Goal: Task Accomplishment & Management: Complete application form

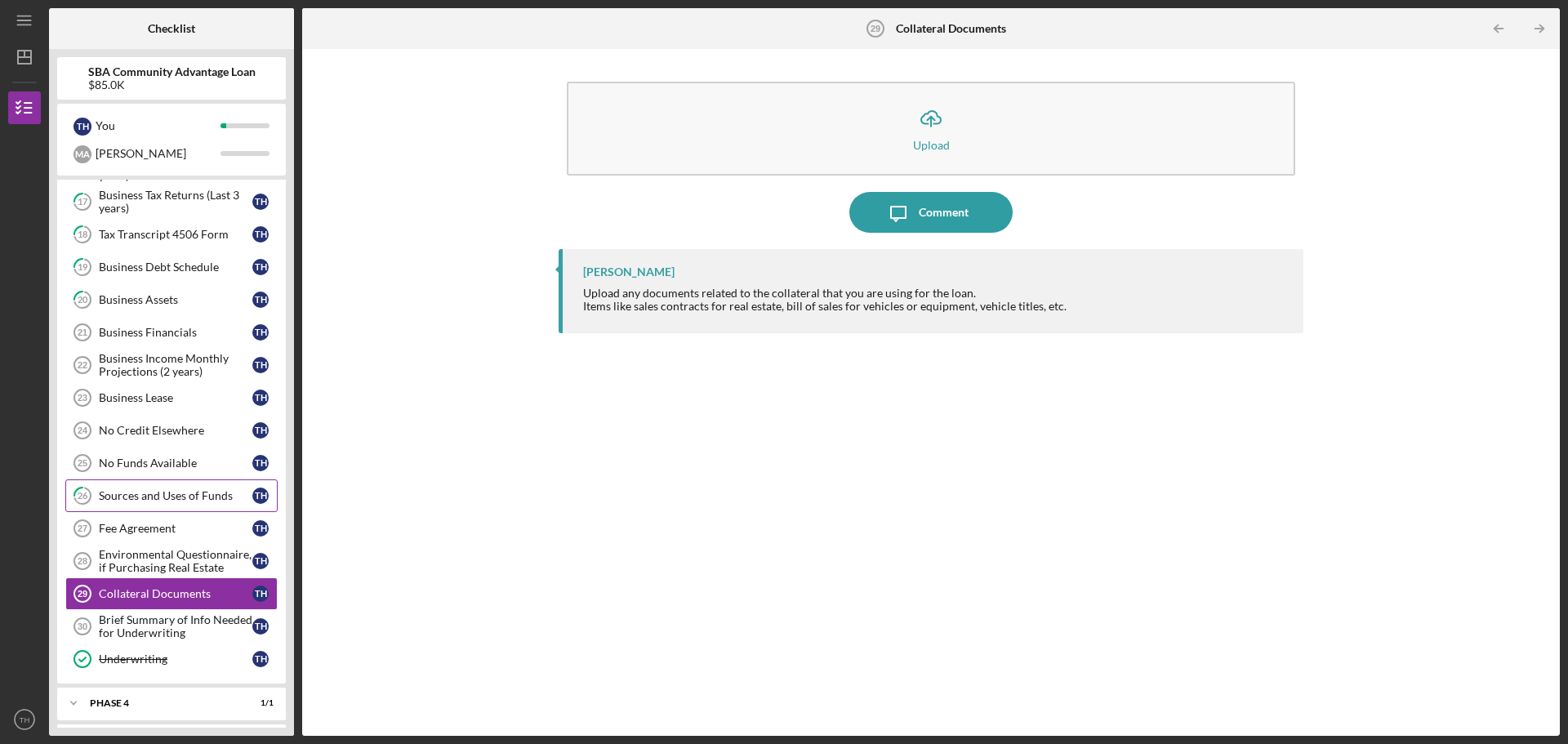
scroll to position [655, 0]
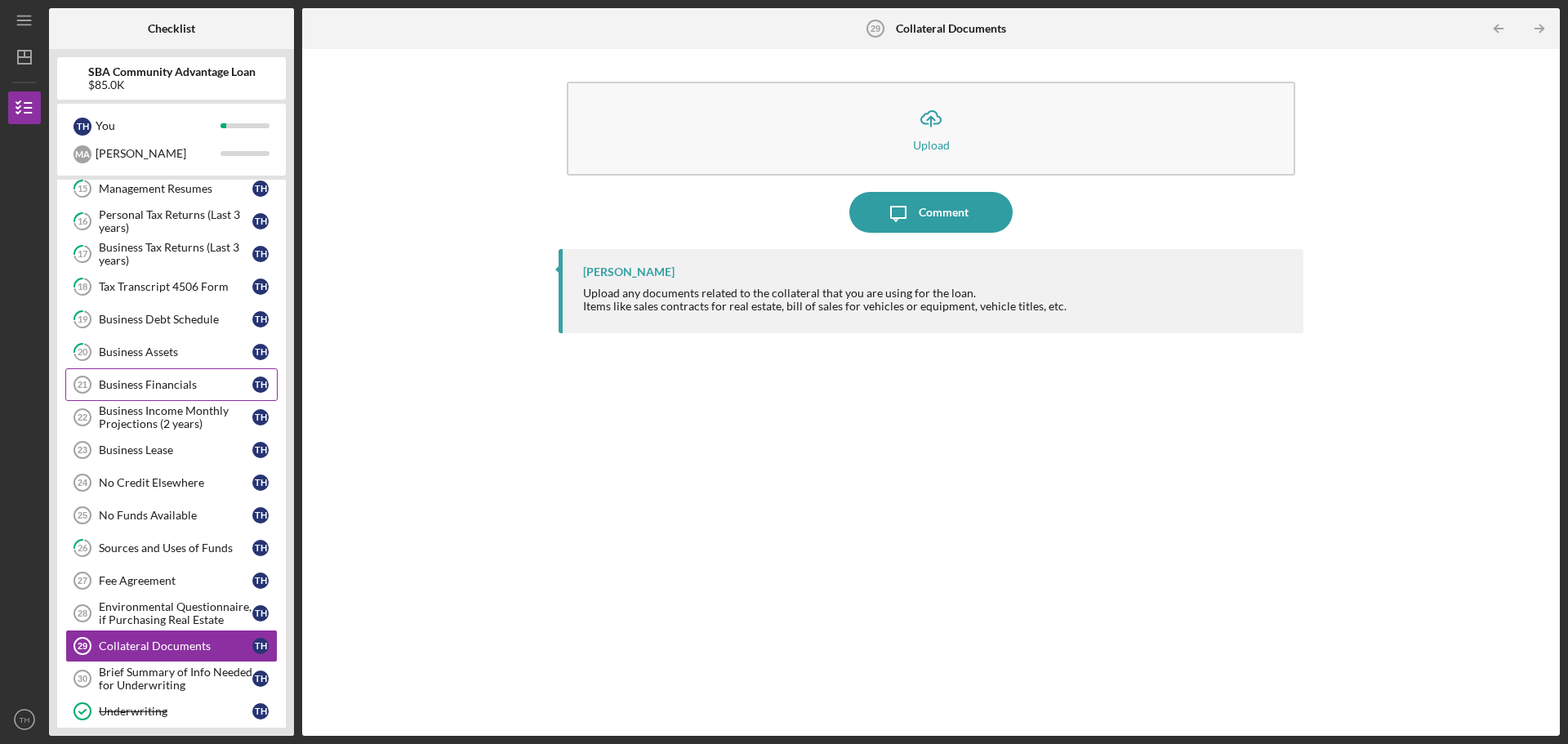
click at [160, 387] on div "Business Financials" at bounding box center [175, 385] width 154 height 13
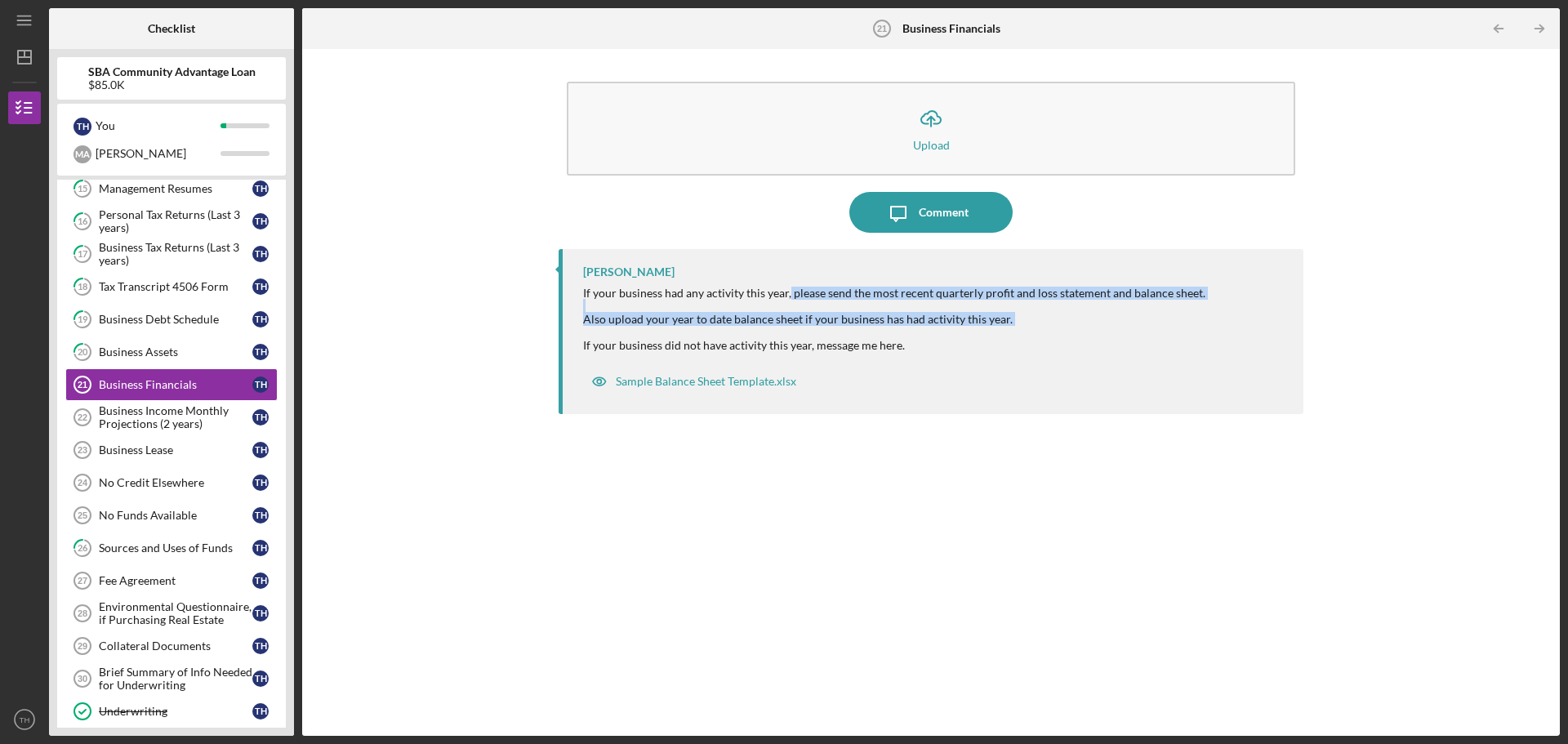
drag, startPoint x: 787, startPoint y: 293, endPoint x: 1017, endPoint y: 326, distance: 232.4
click at [1017, 326] on div "If your business had any activity this year, please send the most recent quarte…" at bounding box center [893, 320] width 622 height 66
copy div "please send the most recent quarterly profit and loss statement and balance she…"
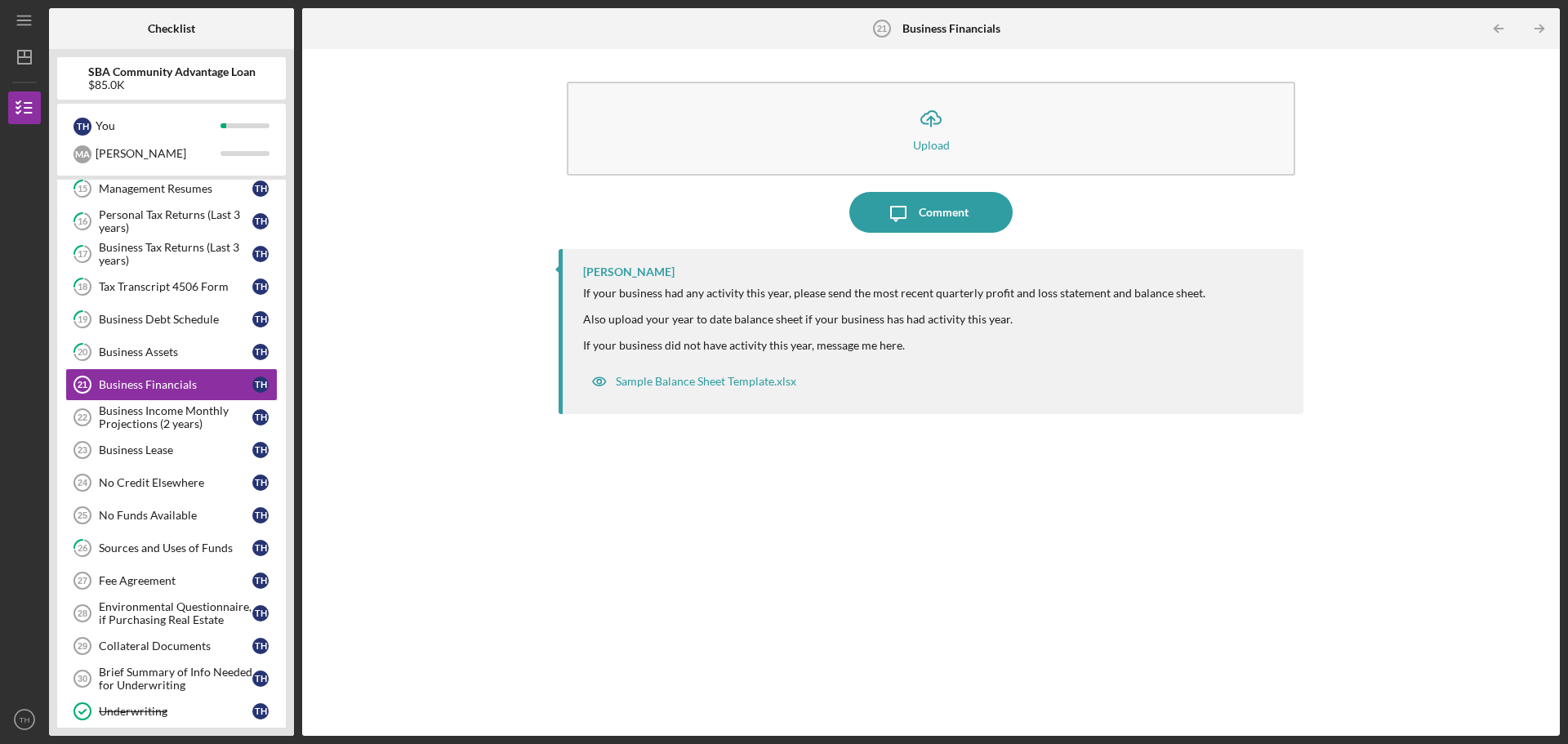
click at [436, 477] on div "Icon/Upload Upload Icon/Message Comment [PERSON_NAME] If your business had any …" at bounding box center [931, 392] width 1241 height 671
click at [148, 426] on div "Business Income Monthly Projections (2 years)" at bounding box center [175, 418] width 154 height 26
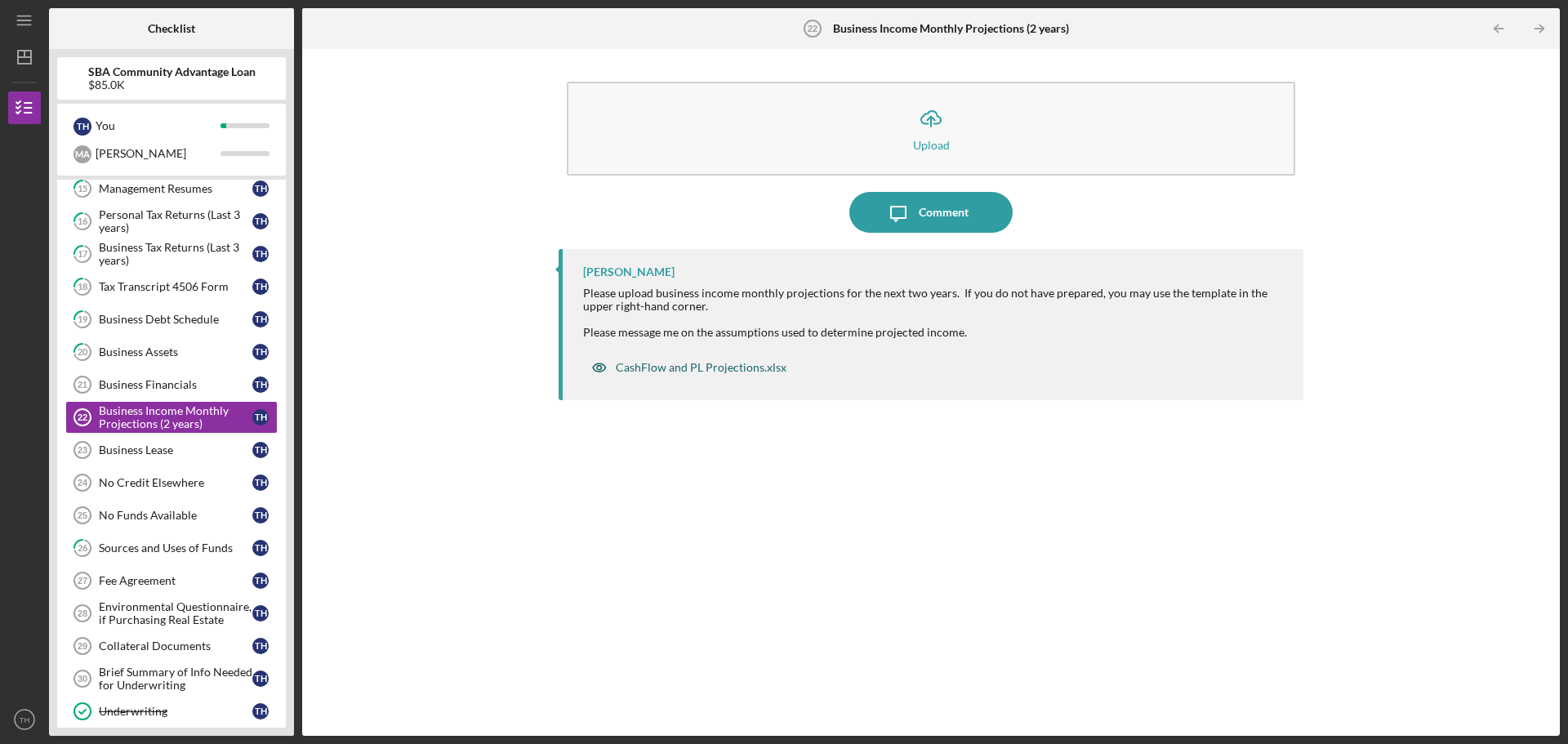
click at [716, 375] on div "CashFlow and PL Projections.xlsx" at bounding box center [688, 367] width 211 height 33
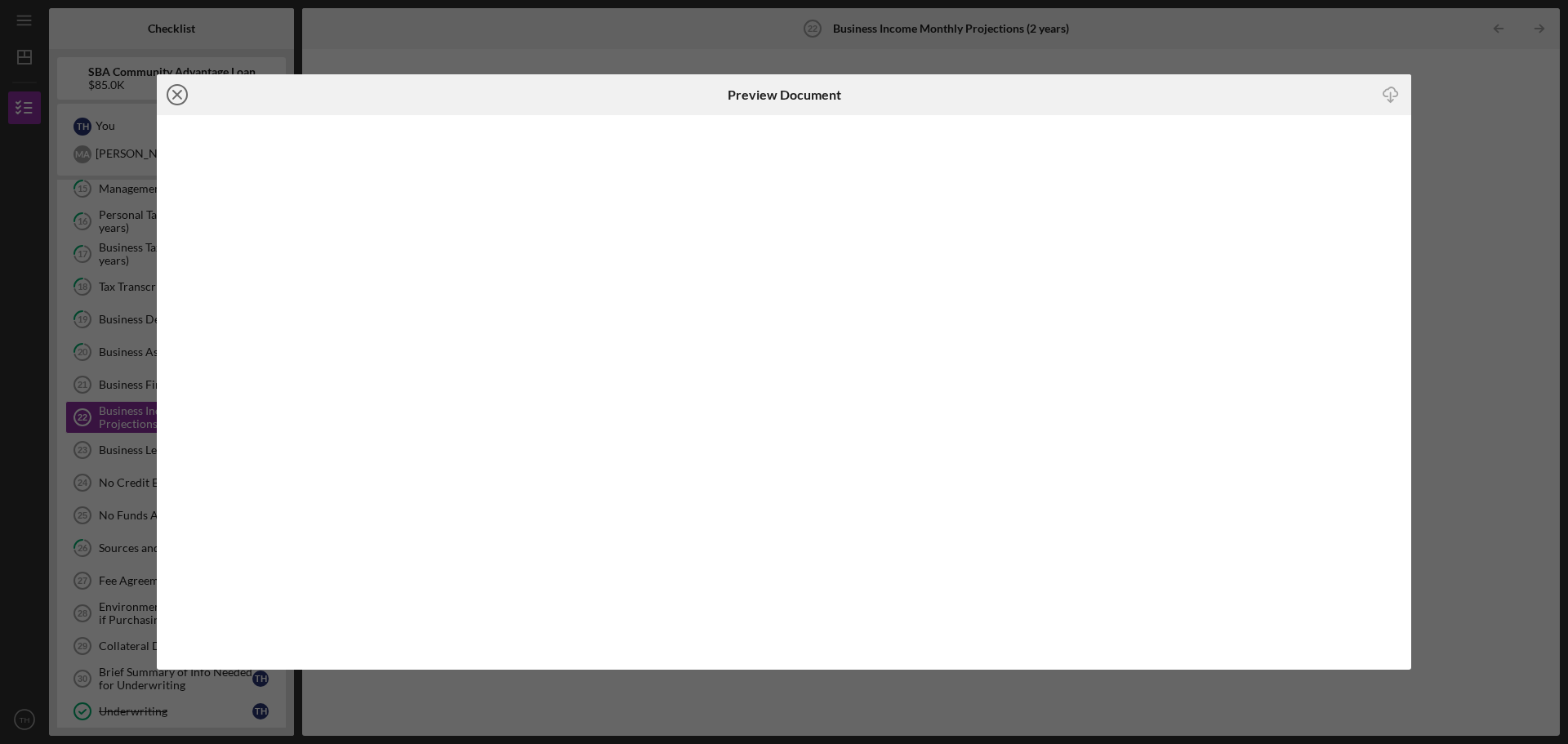
click at [178, 92] on icon "Icon/Close" at bounding box center [177, 95] width 41 height 41
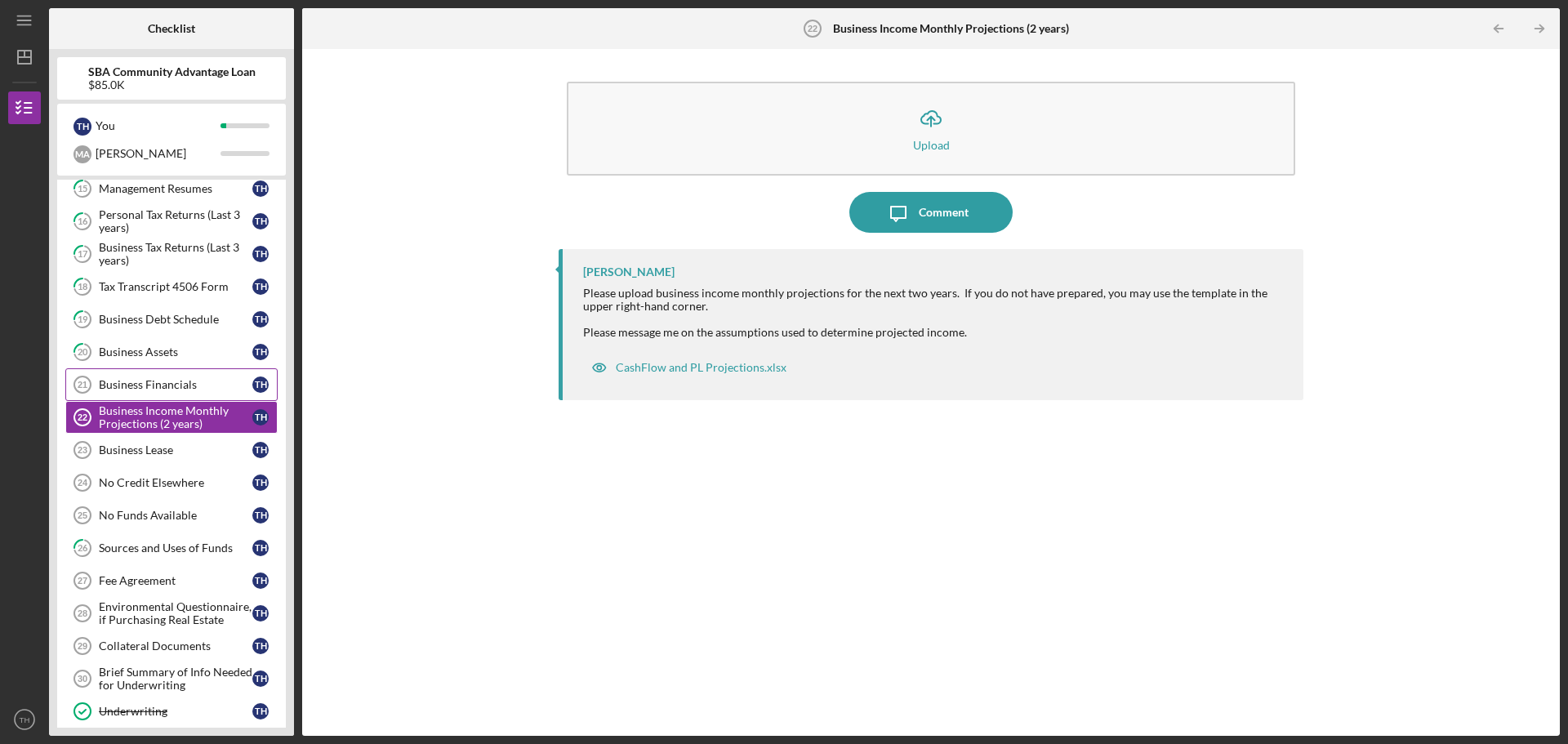
click at [181, 386] on div "Business Financials" at bounding box center [175, 385] width 154 height 13
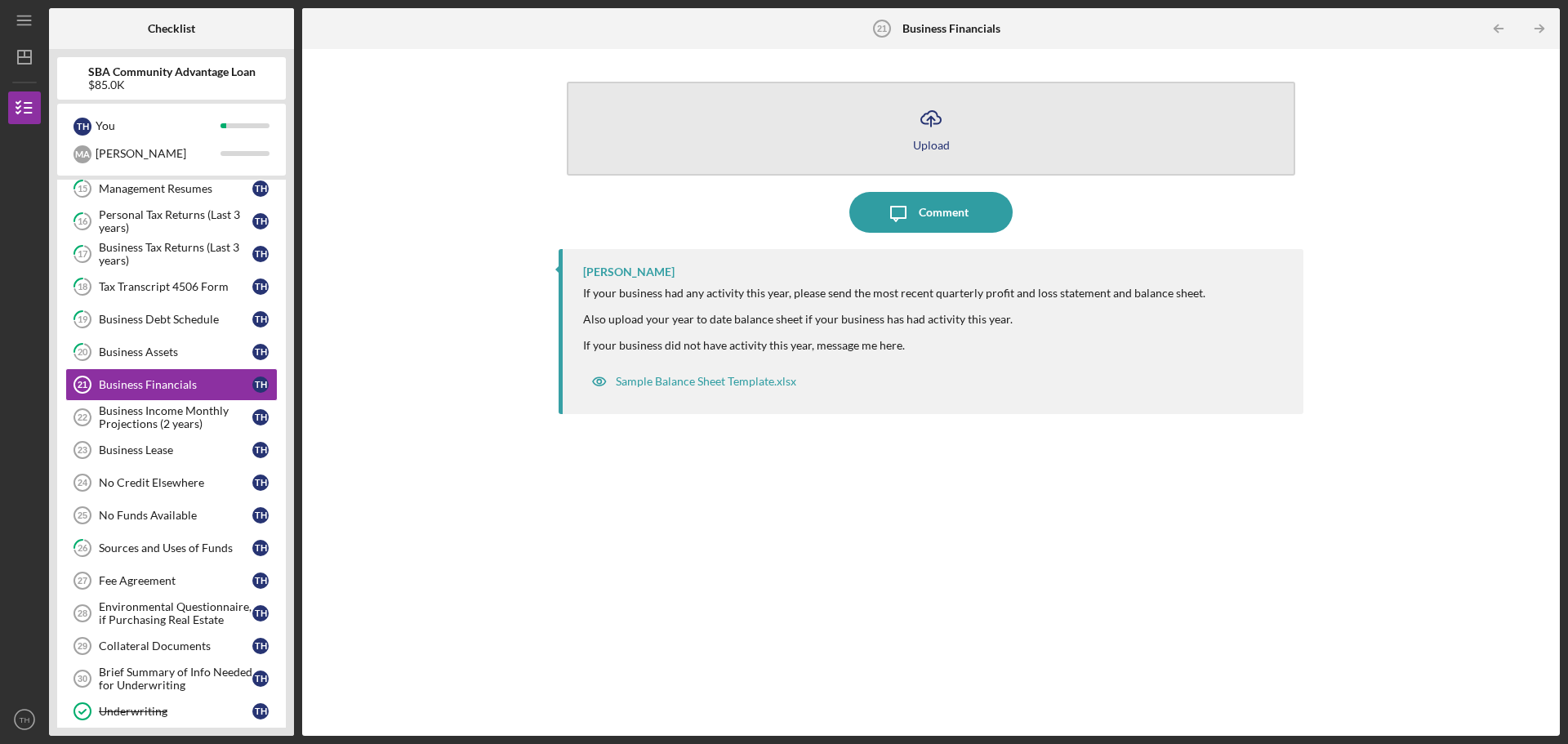
click at [963, 130] on button "Icon/Upload Upload" at bounding box center [931, 129] width 728 height 94
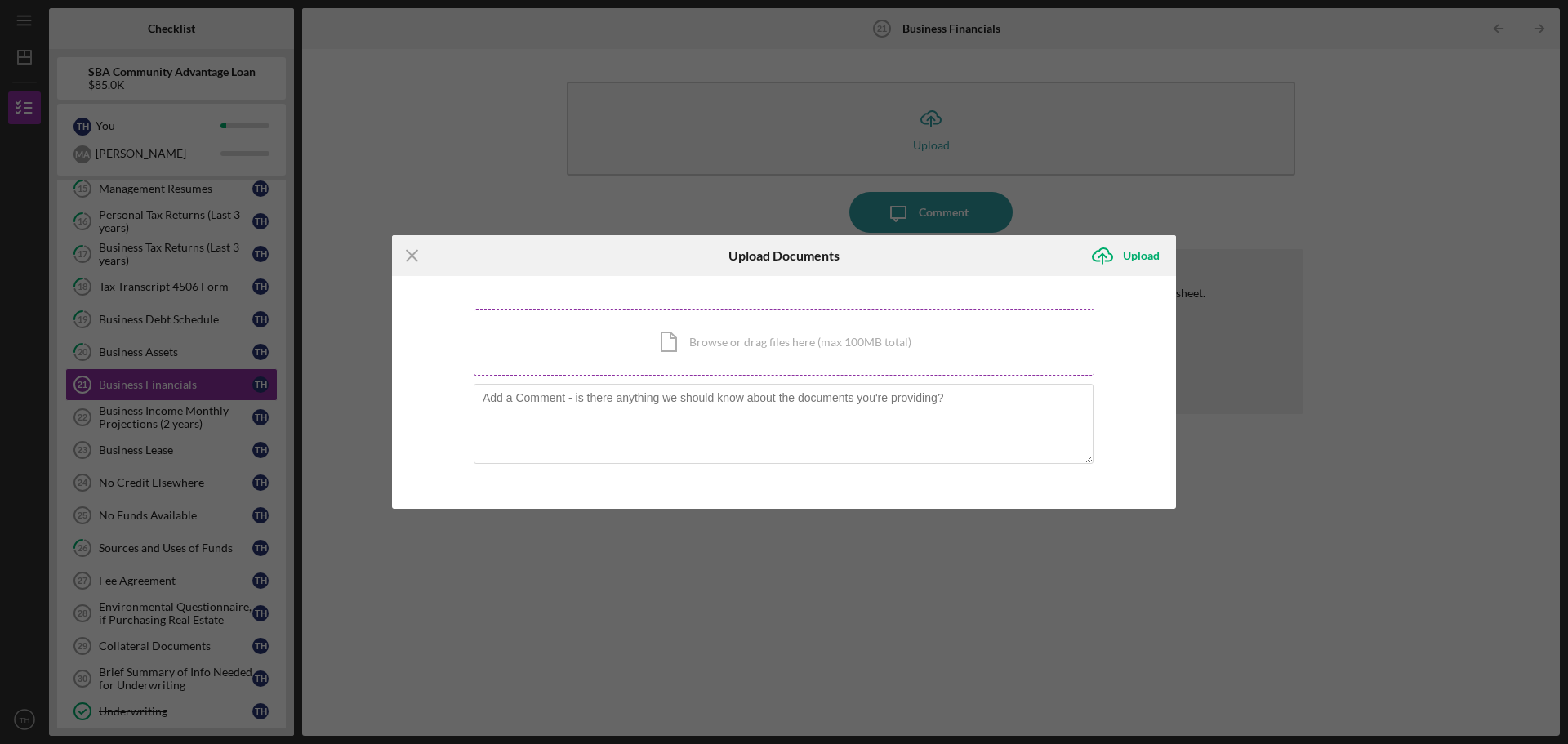
click at [828, 357] on div "Icon/Document Browse or drag files here (max 100MB total) Tap to choose files o…" at bounding box center [784, 342] width 621 height 67
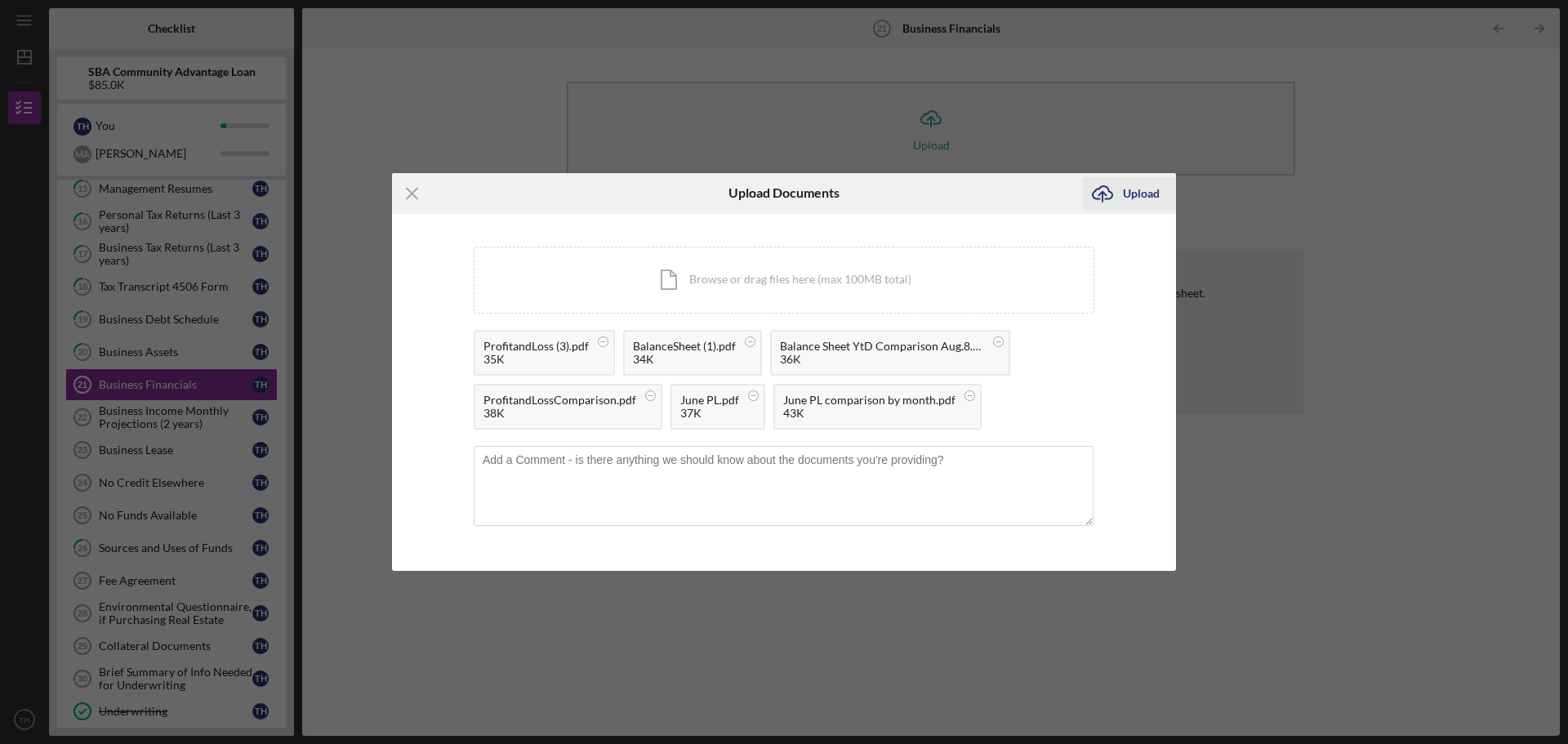
click at [1149, 194] on div "Upload" at bounding box center [1141, 193] width 37 height 33
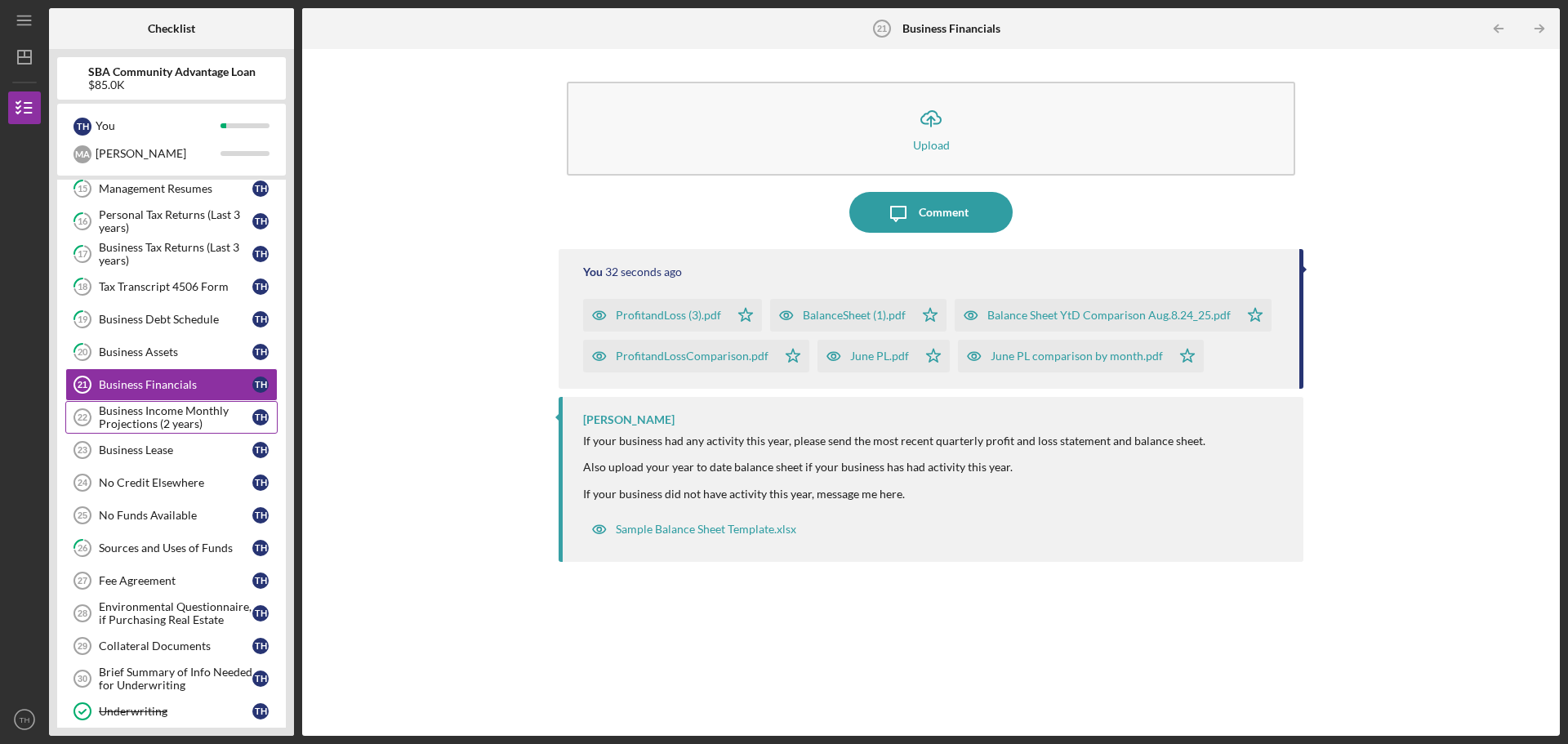
click at [207, 407] on div "Business Income Monthly Projections (2 years)" at bounding box center [175, 418] width 154 height 26
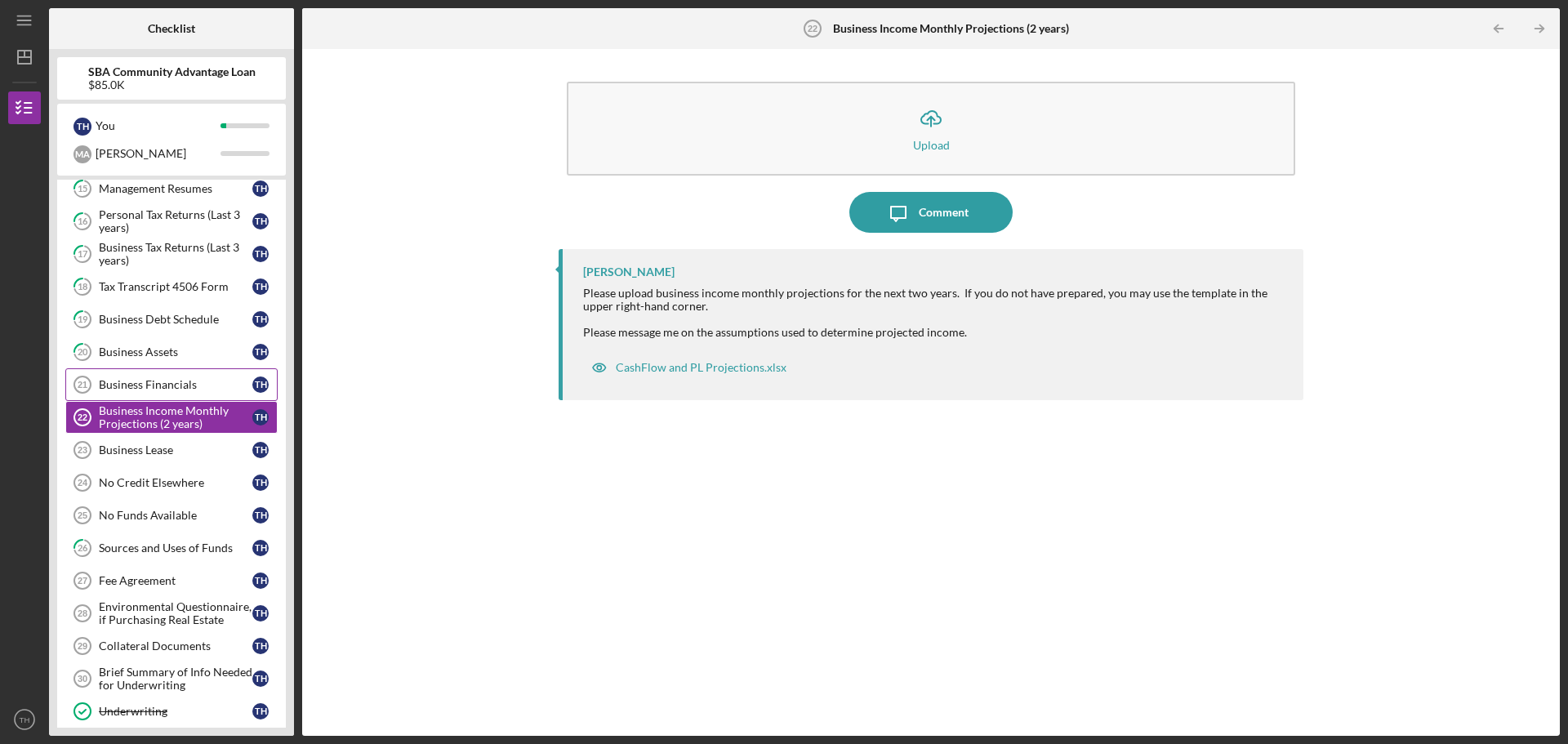
click at [193, 383] on div "Business Financials" at bounding box center [175, 385] width 154 height 13
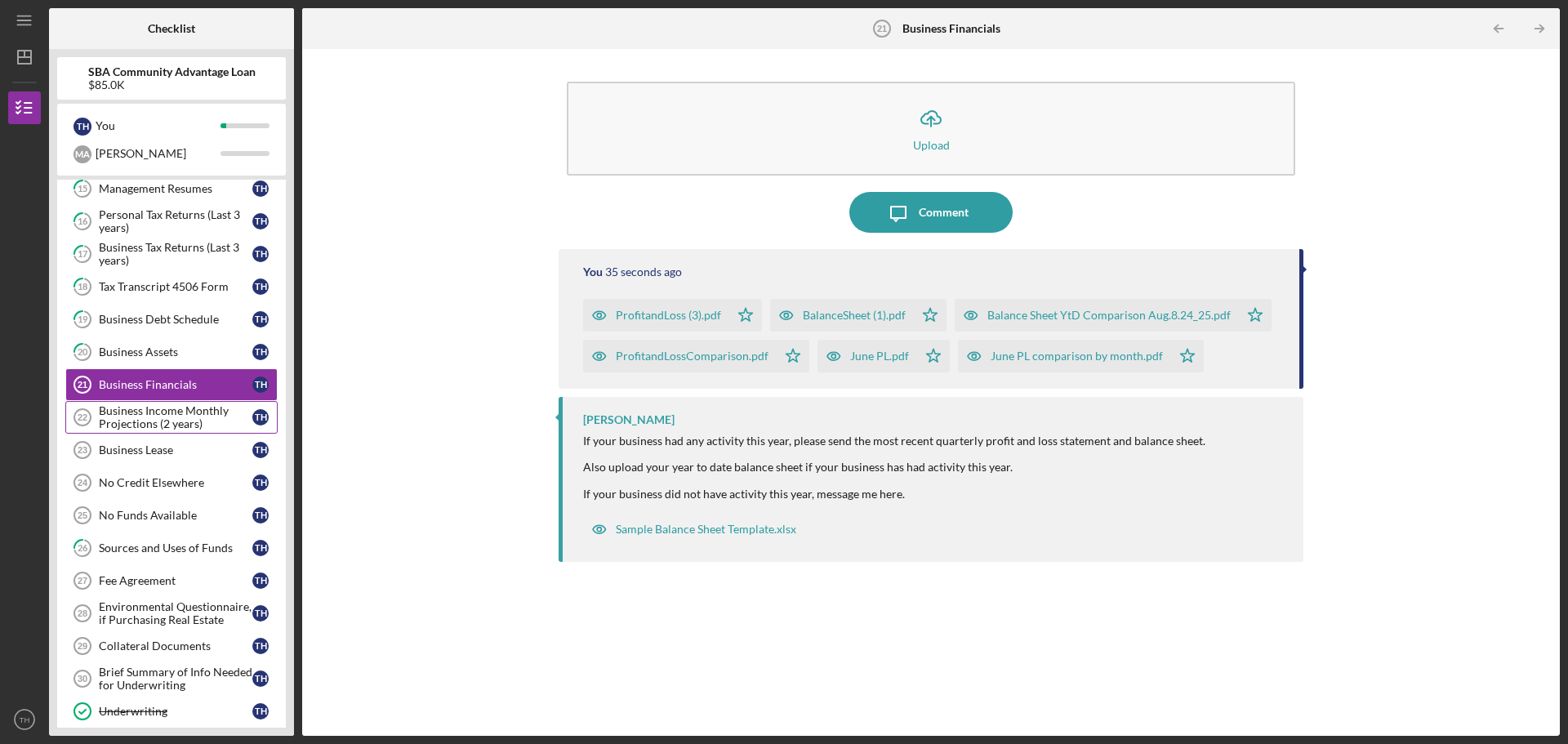
click at [196, 413] on div "Business Income Monthly Projections (2 years)" at bounding box center [175, 418] width 154 height 26
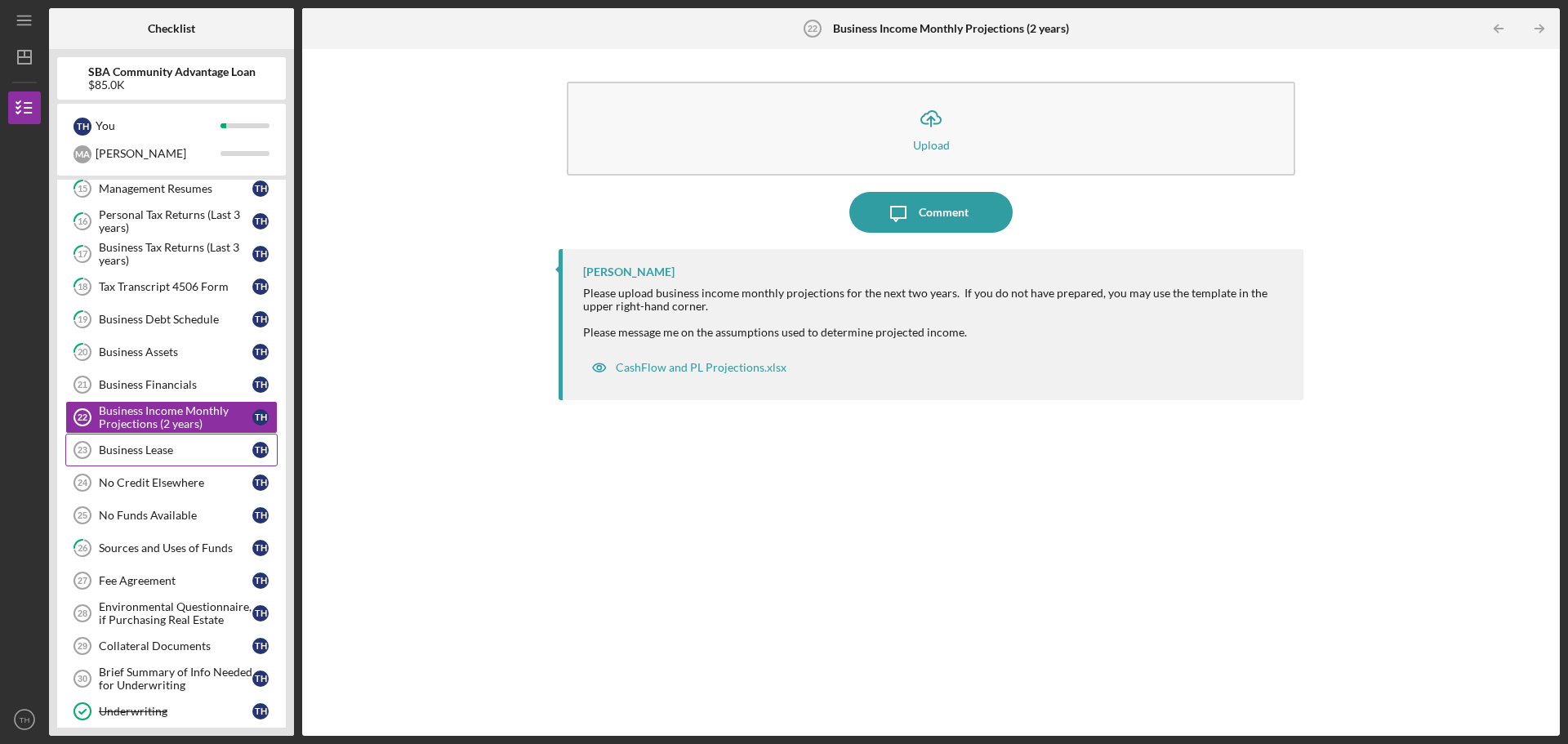
click at [170, 450] on div "Business Lease" at bounding box center [175, 450] width 154 height 13
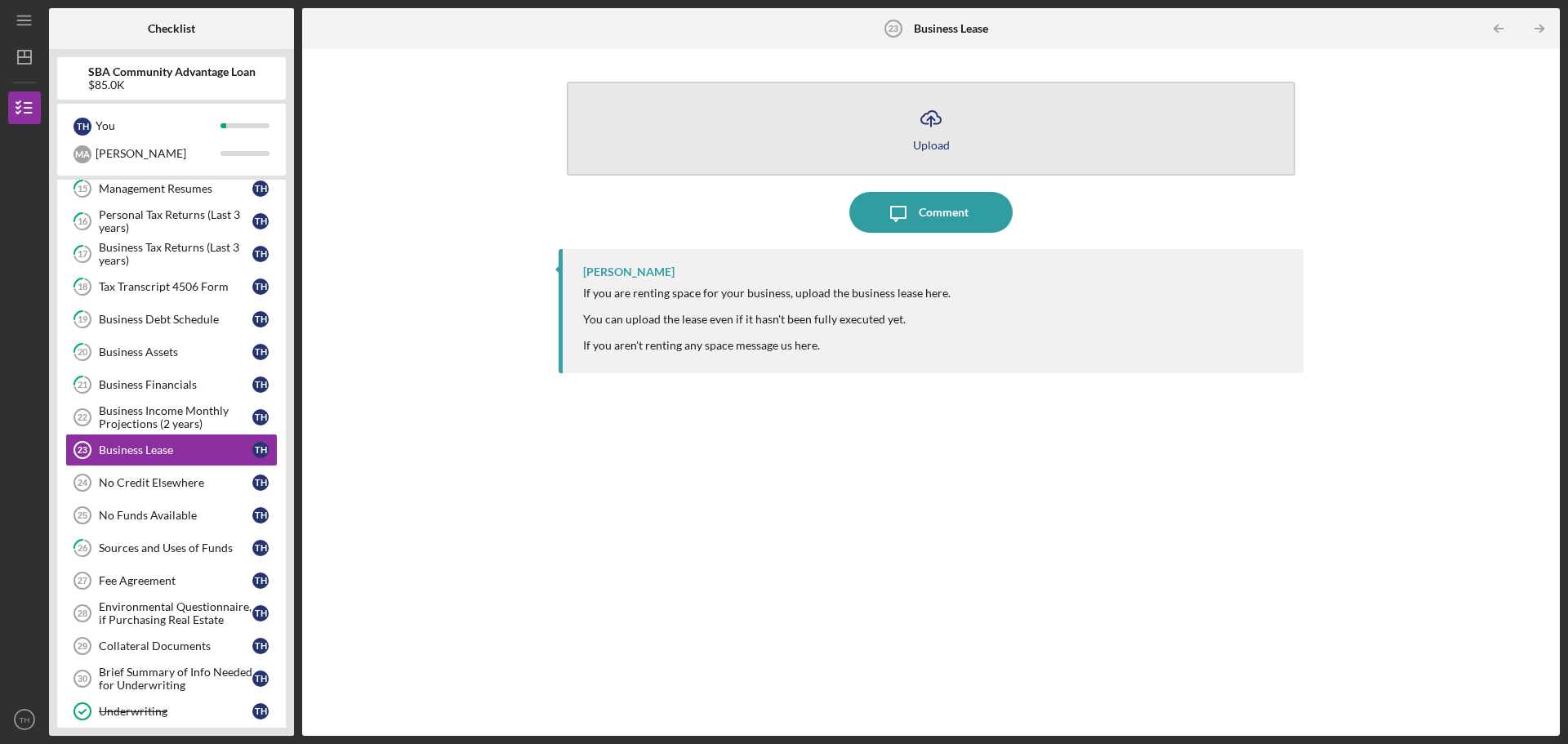
click at [922, 131] on icon "Icon/Upload" at bounding box center [932, 118] width 41 height 41
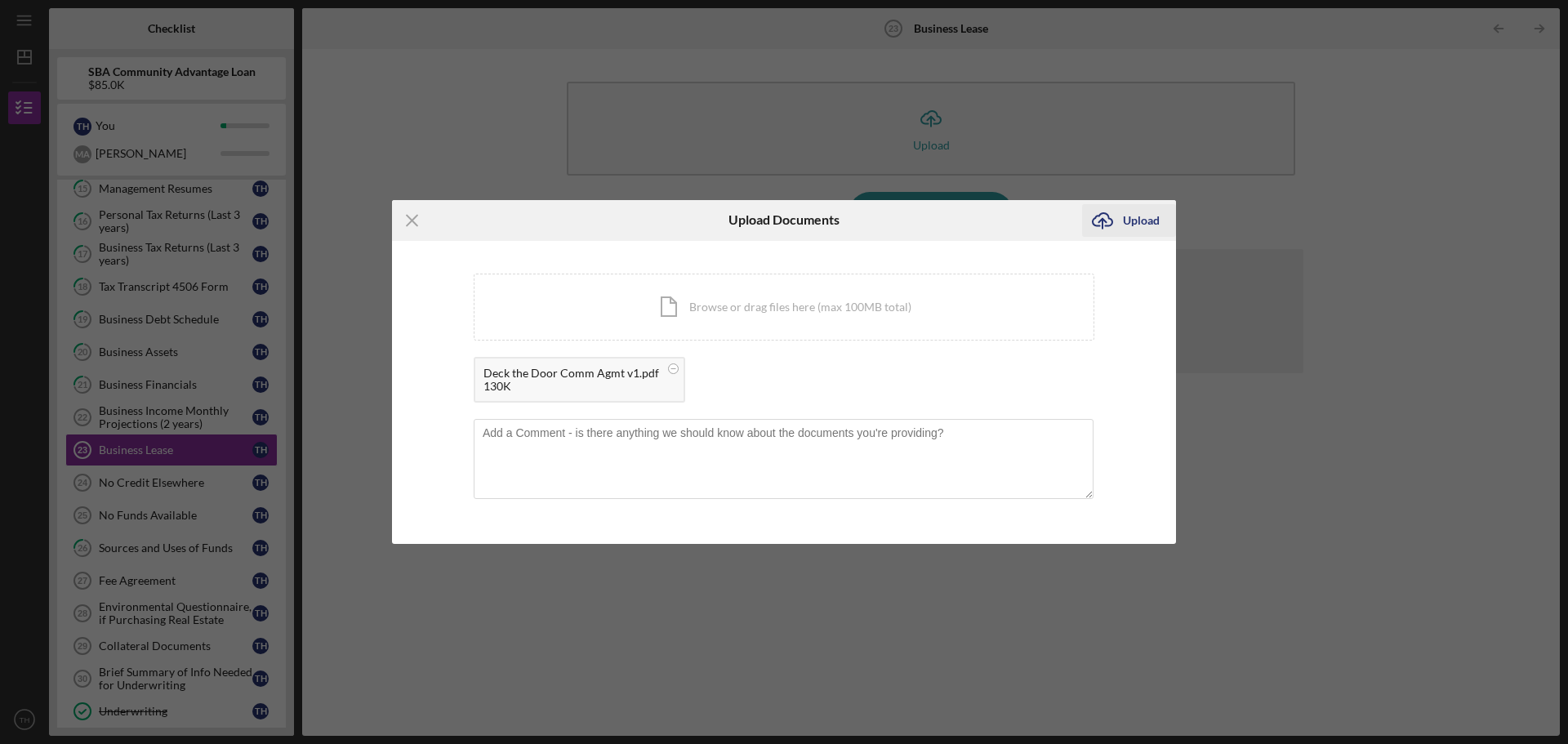
click at [1139, 220] on div "Upload" at bounding box center [1141, 220] width 37 height 33
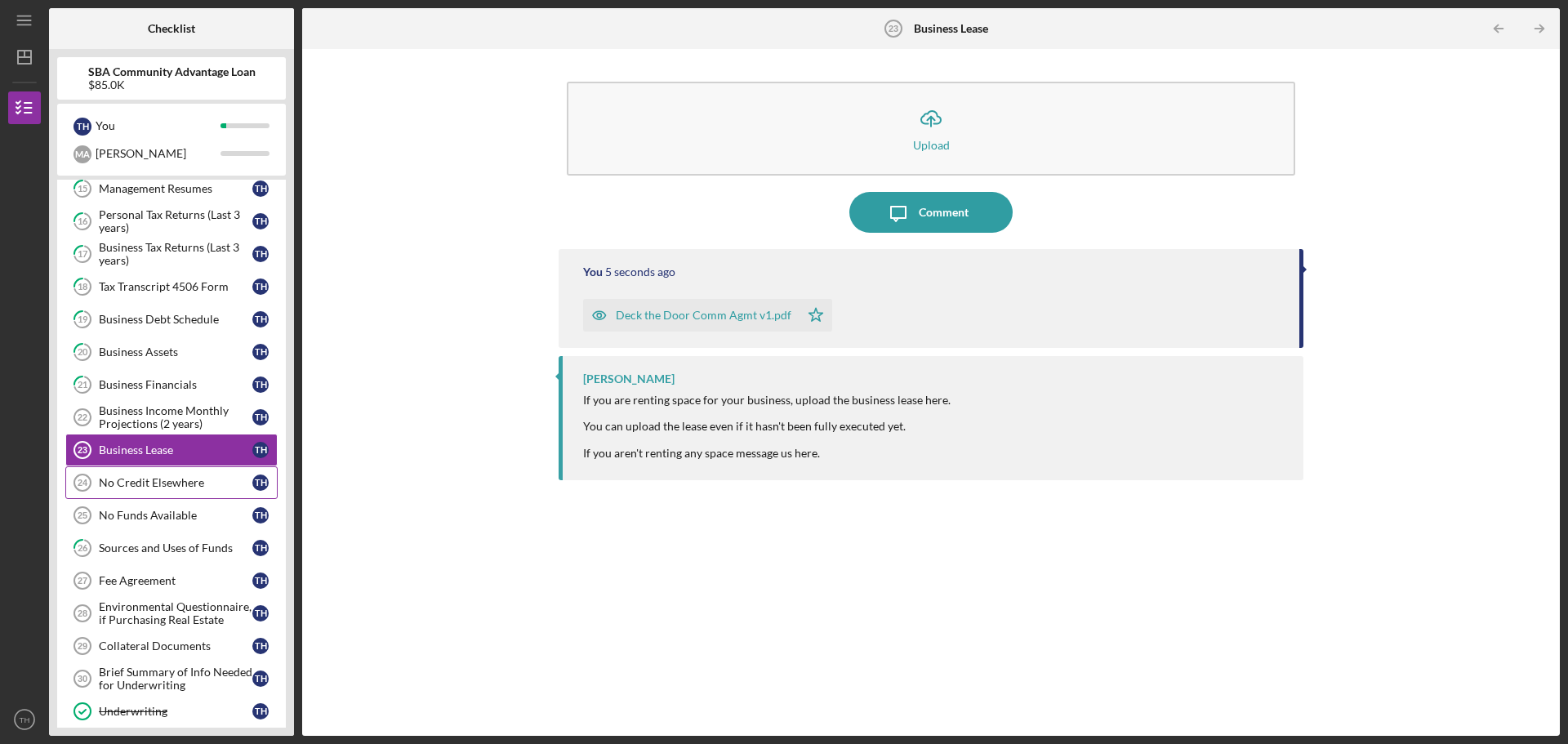
click at [190, 485] on div "No Credit Elsewhere" at bounding box center [175, 482] width 154 height 13
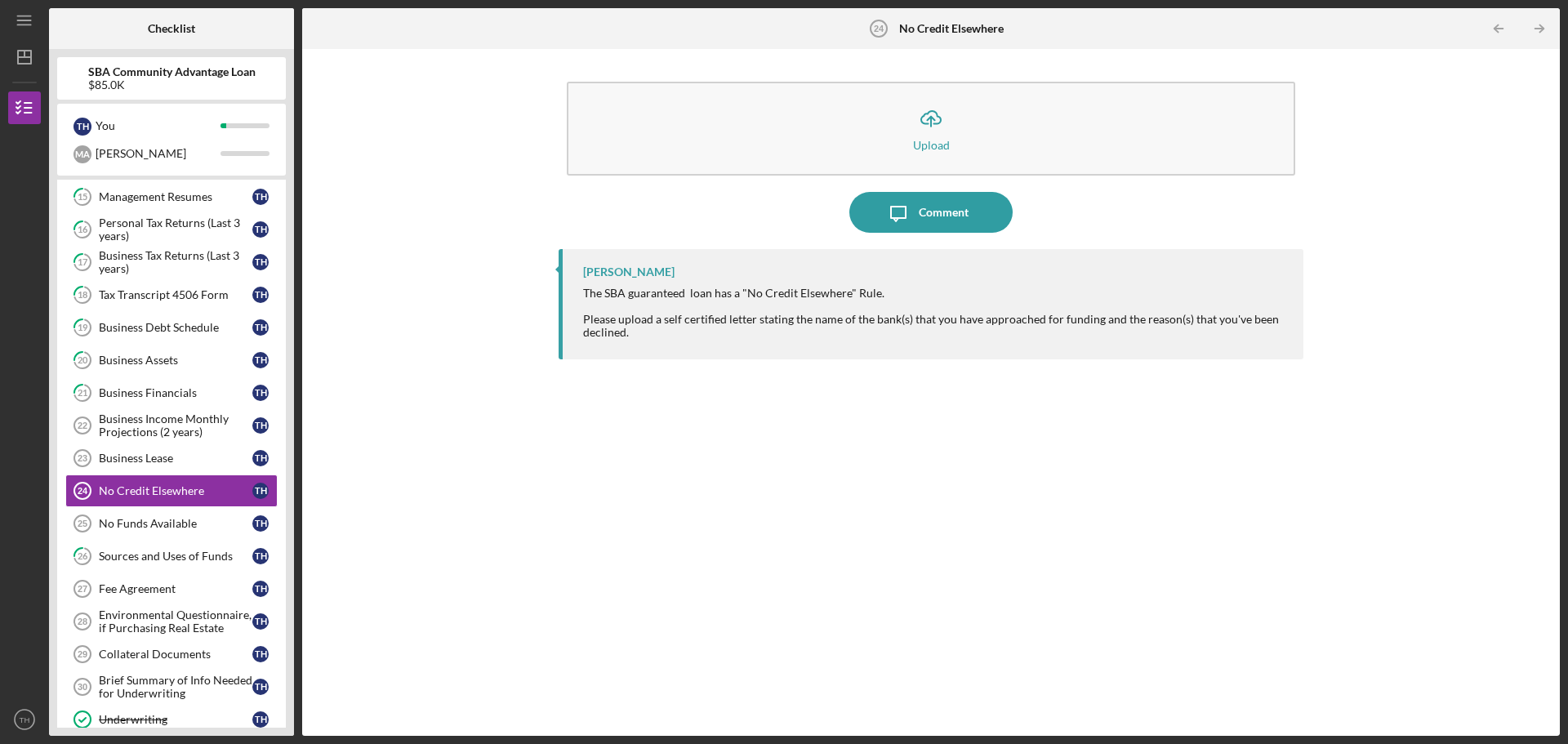
scroll to position [653, 0]
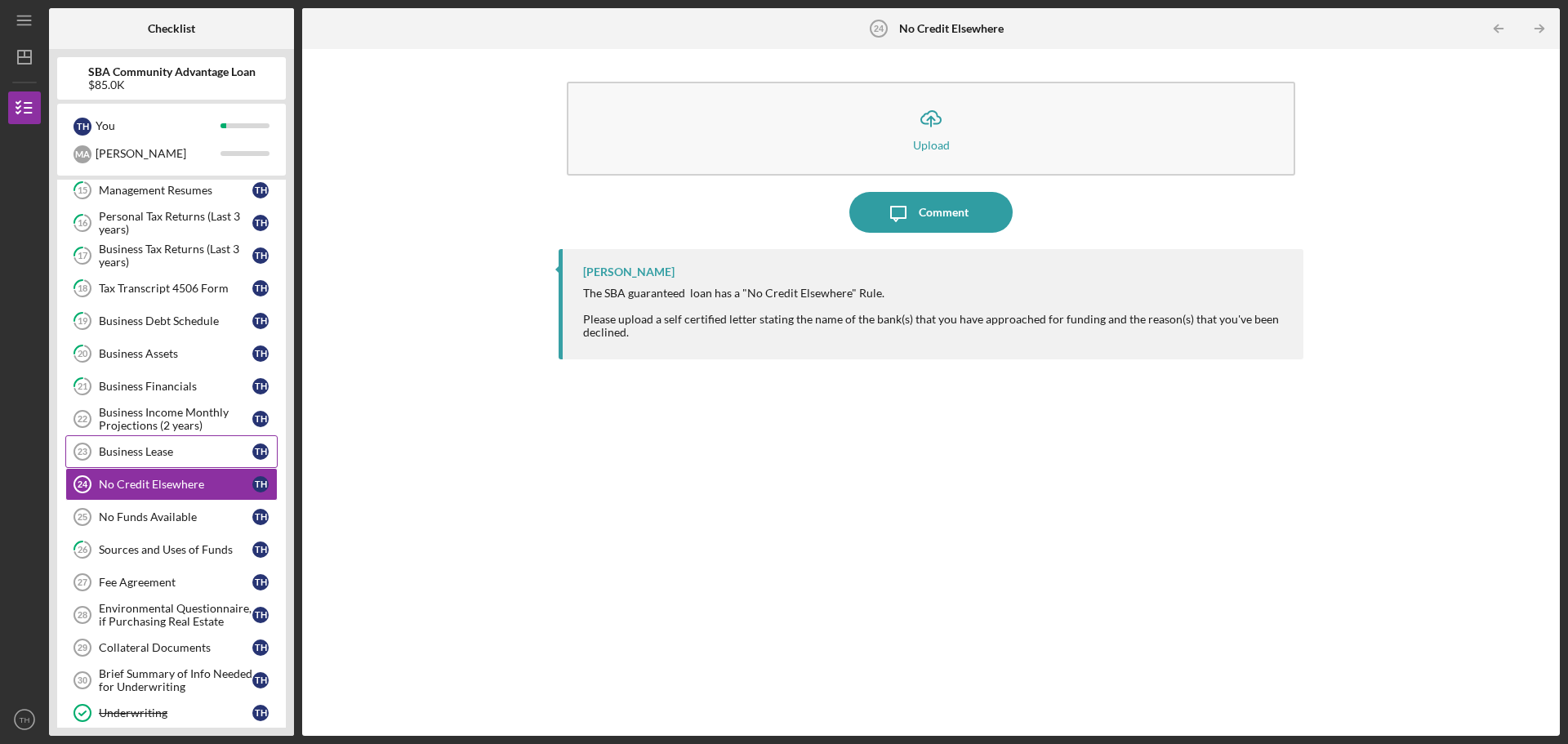
click at [201, 447] on div "Business Lease" at bounding box center [175, 451] width 154 height 13
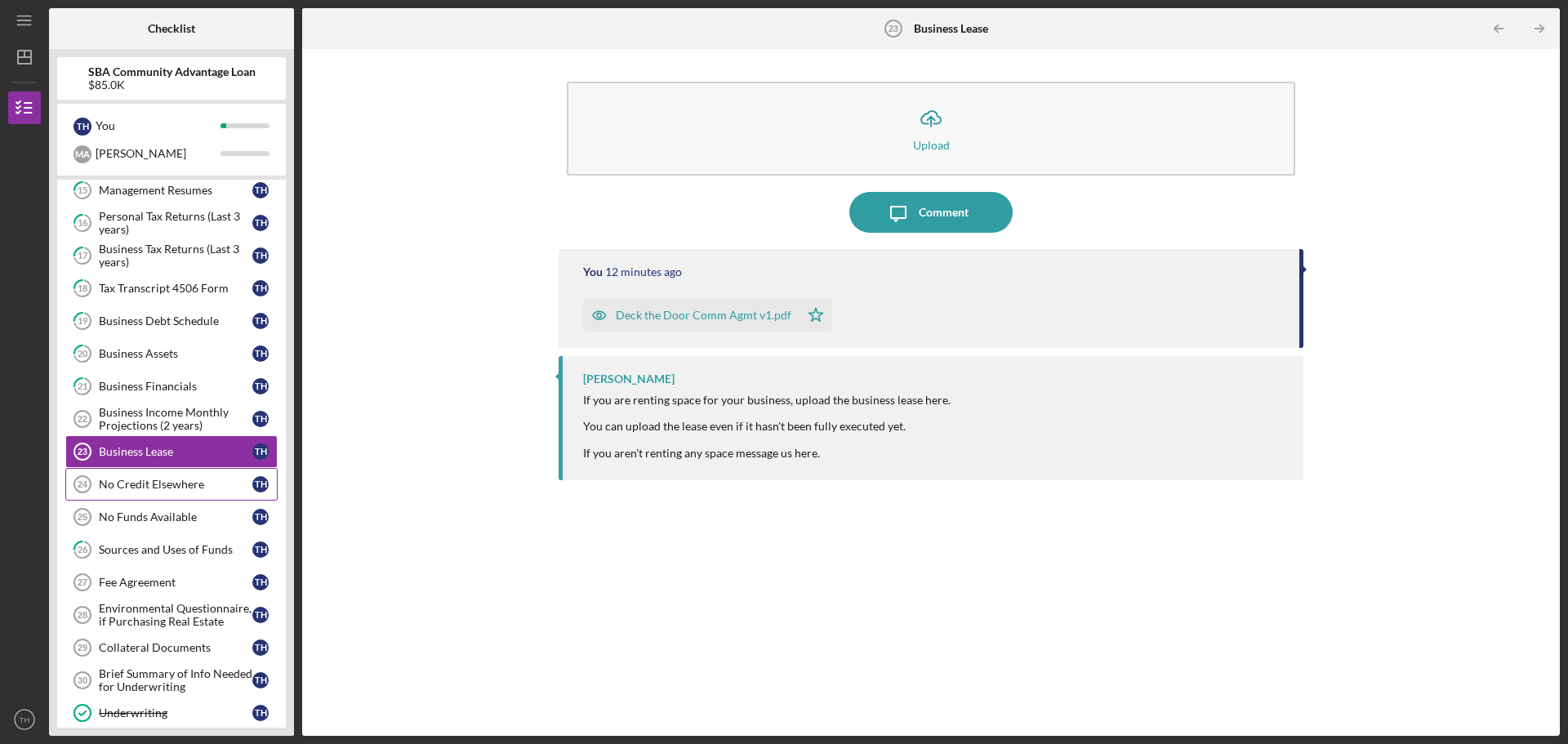
click at [199, 487] on div "No Credit Elsewhere" at bounding box center [175, 484] width 154 height 13
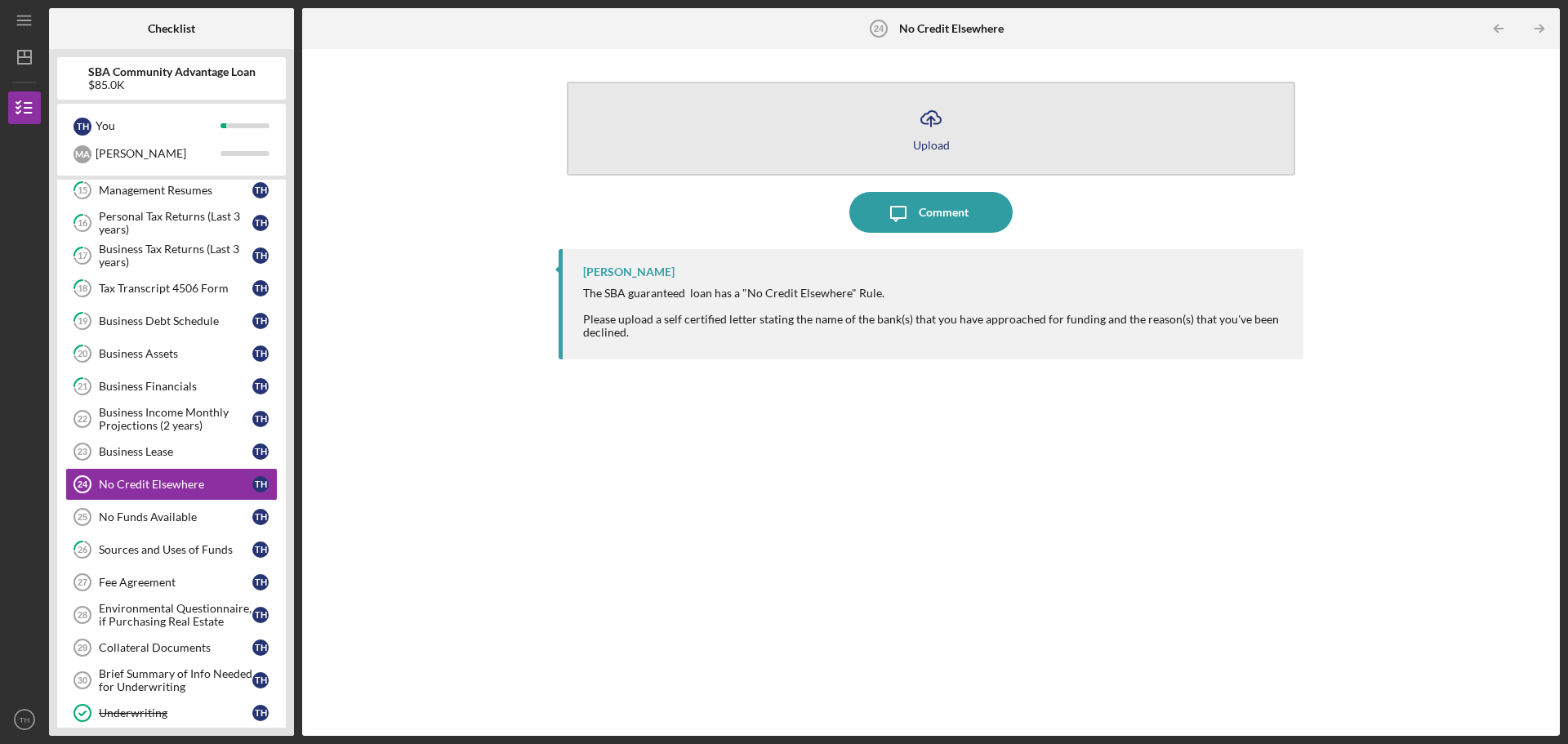
click at [897, 114] on button "Icon/Upload Upload" at bounding box center [931, 129] width 728 height 94
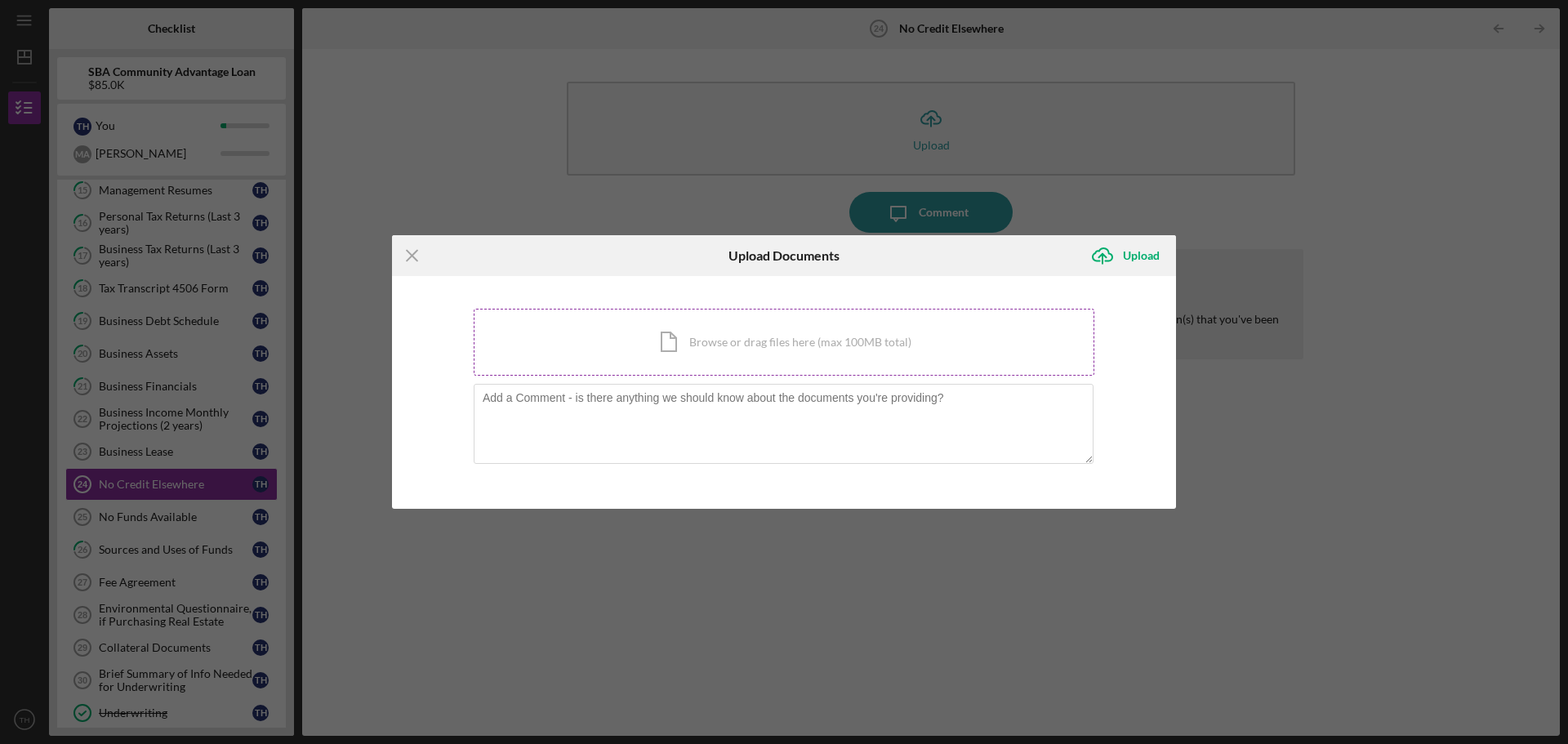
click at [711, 344] on div "Icon/Document Browse or drag files here (max 100MB total) Tap to choose files o…" at bounding box center [784, 342] width 621 height 67
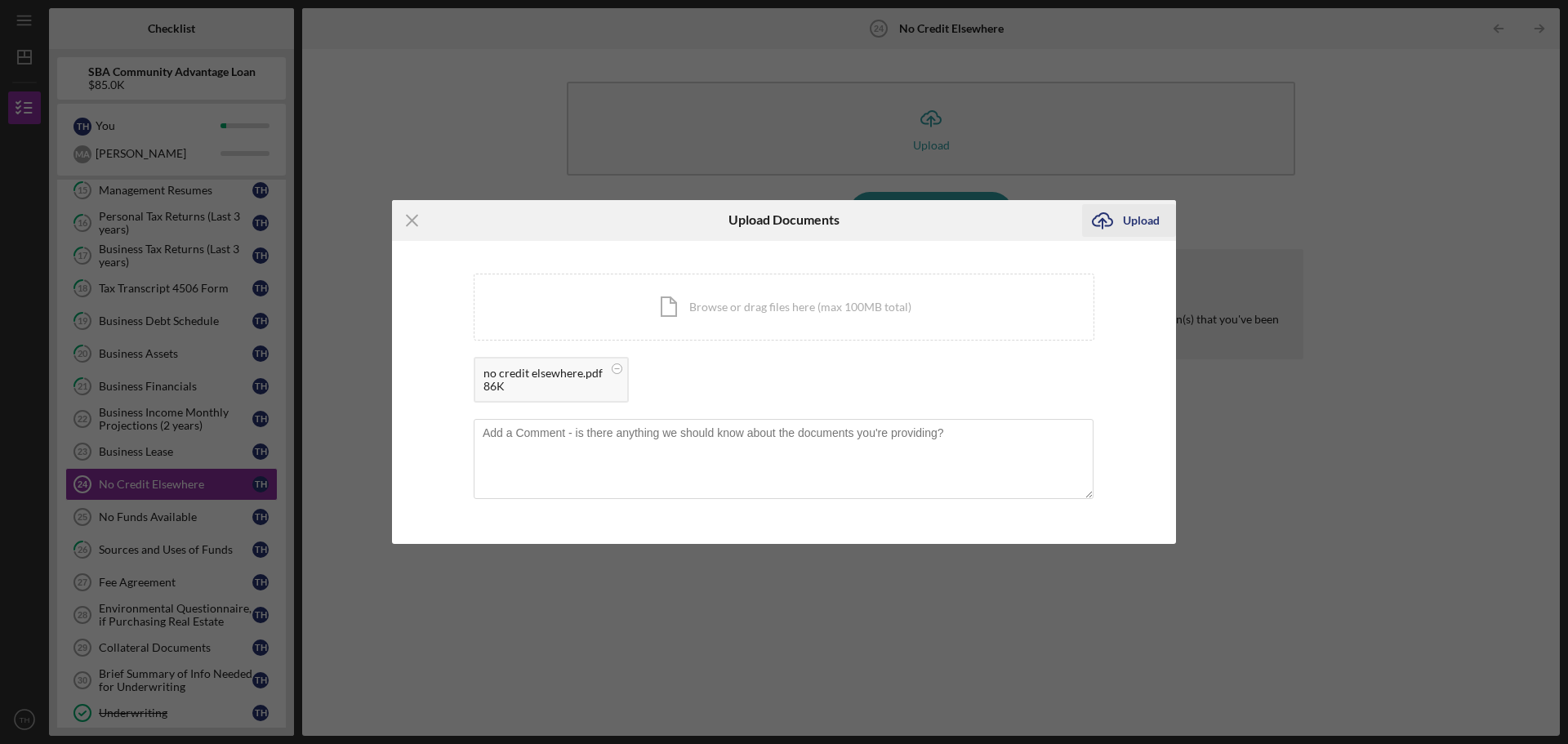
click at [1133, 216] on div "Upload" at bounding box center [1141, 220] width 37 height 33
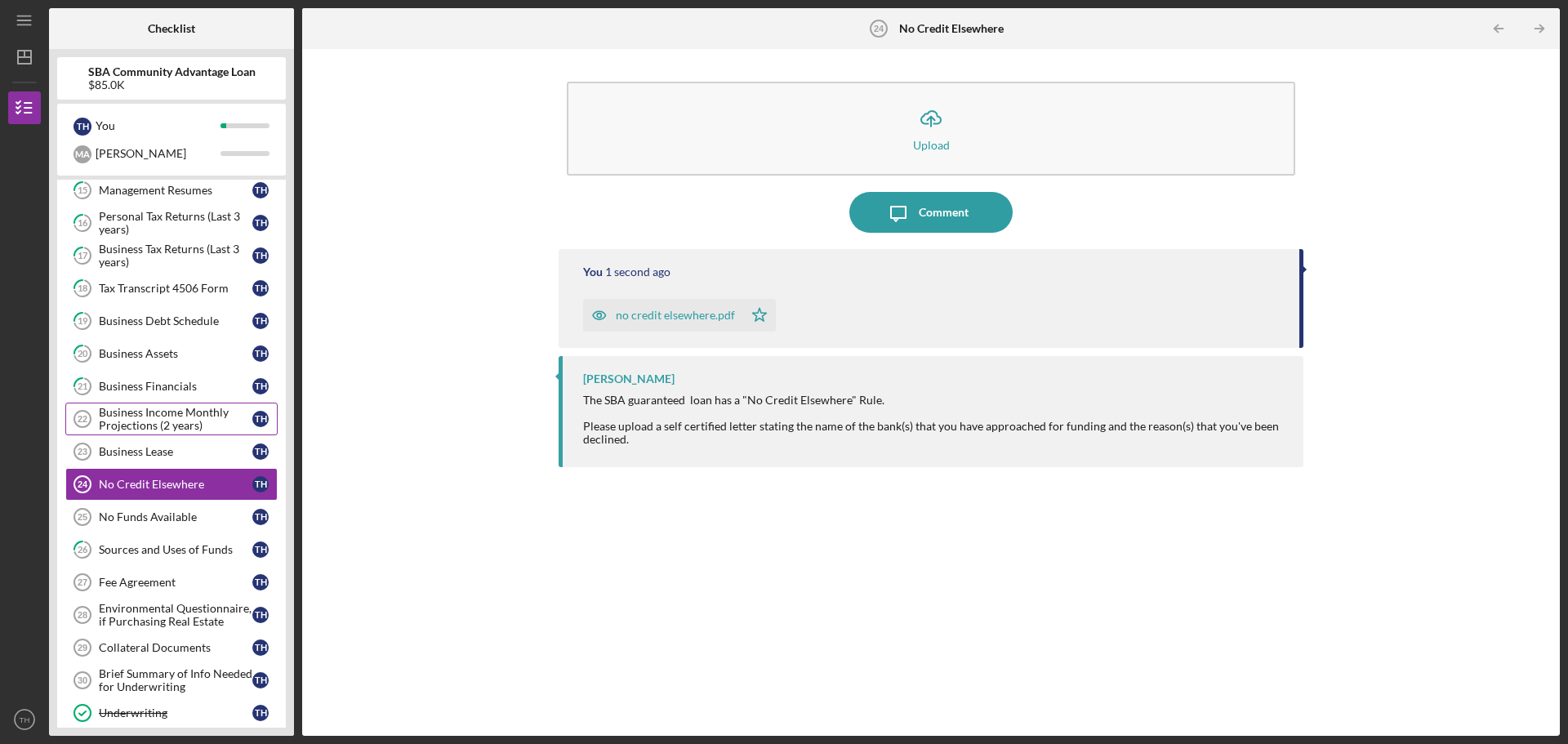
click at [160, 417] on div "Business Income Monthly Projections (2 years)" at bounding box center [175, 419] width 154 height 26
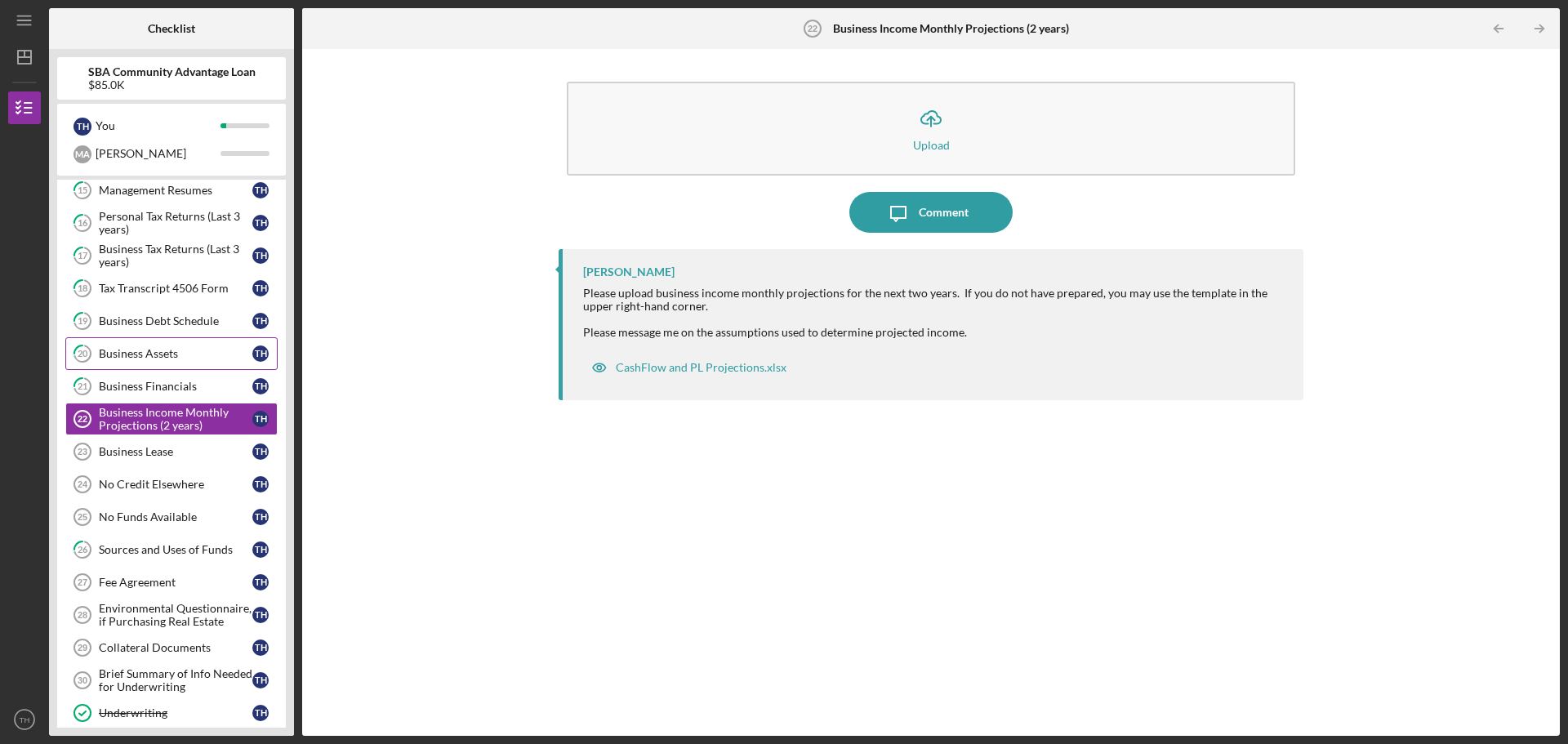
click at [160, 359] on div "Business Assets" at bounding box center [175, 354] width 154 height 13
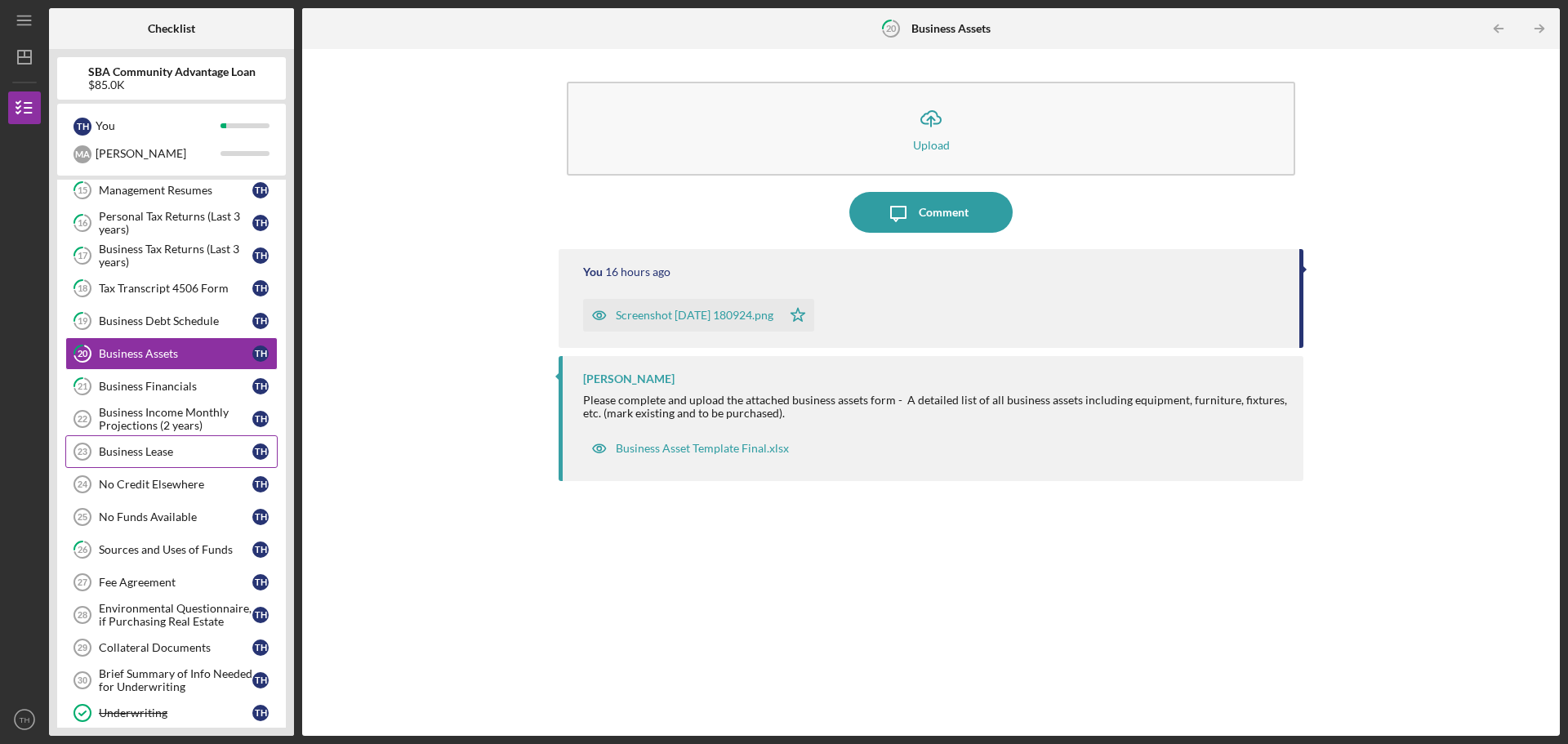
click at [147, 450] on div "Business Lease" at bounding box center [175, 451] width 154 height 13
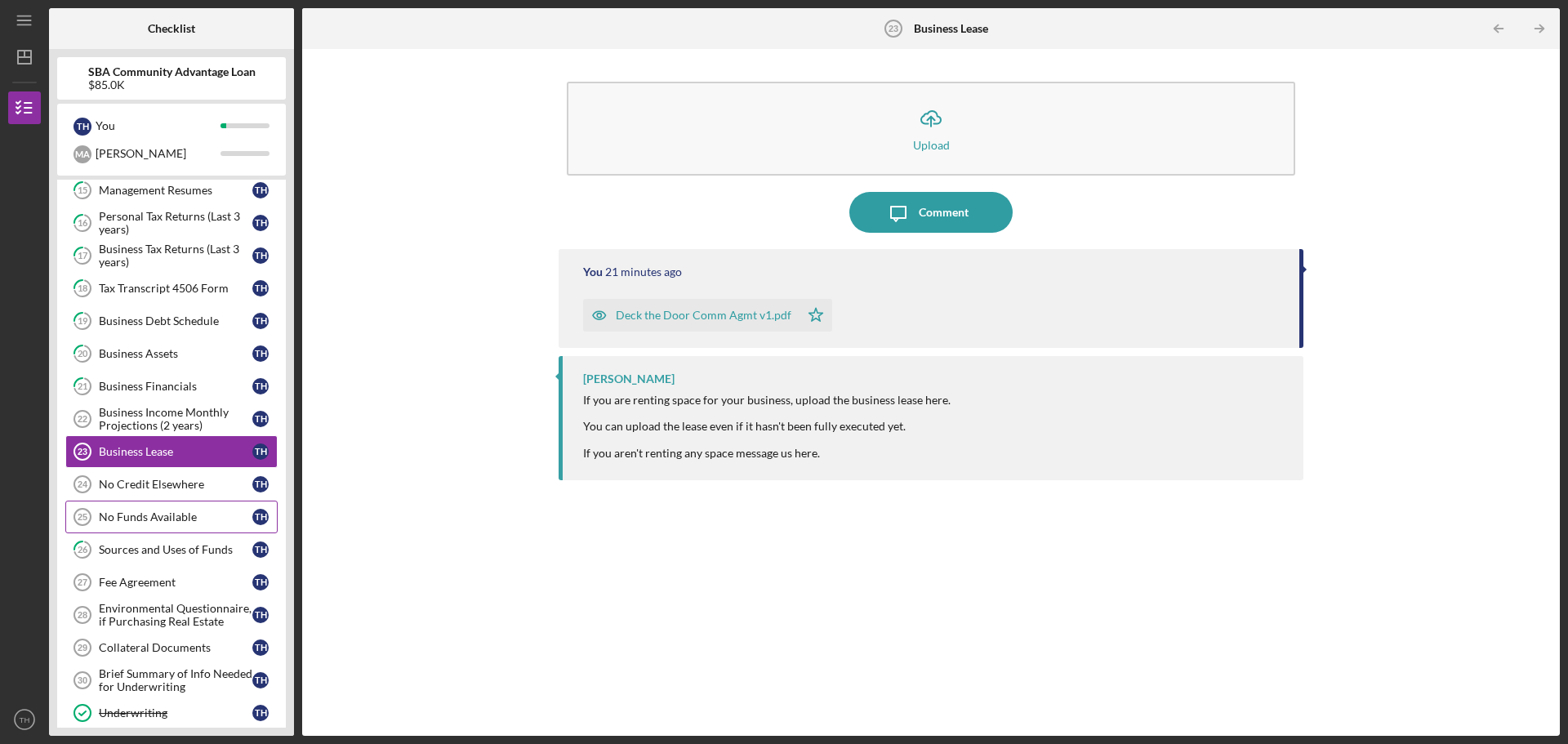
click at [170, 513] on div "No Funds Available" at bounding box center [175, 517] width 154 height 13
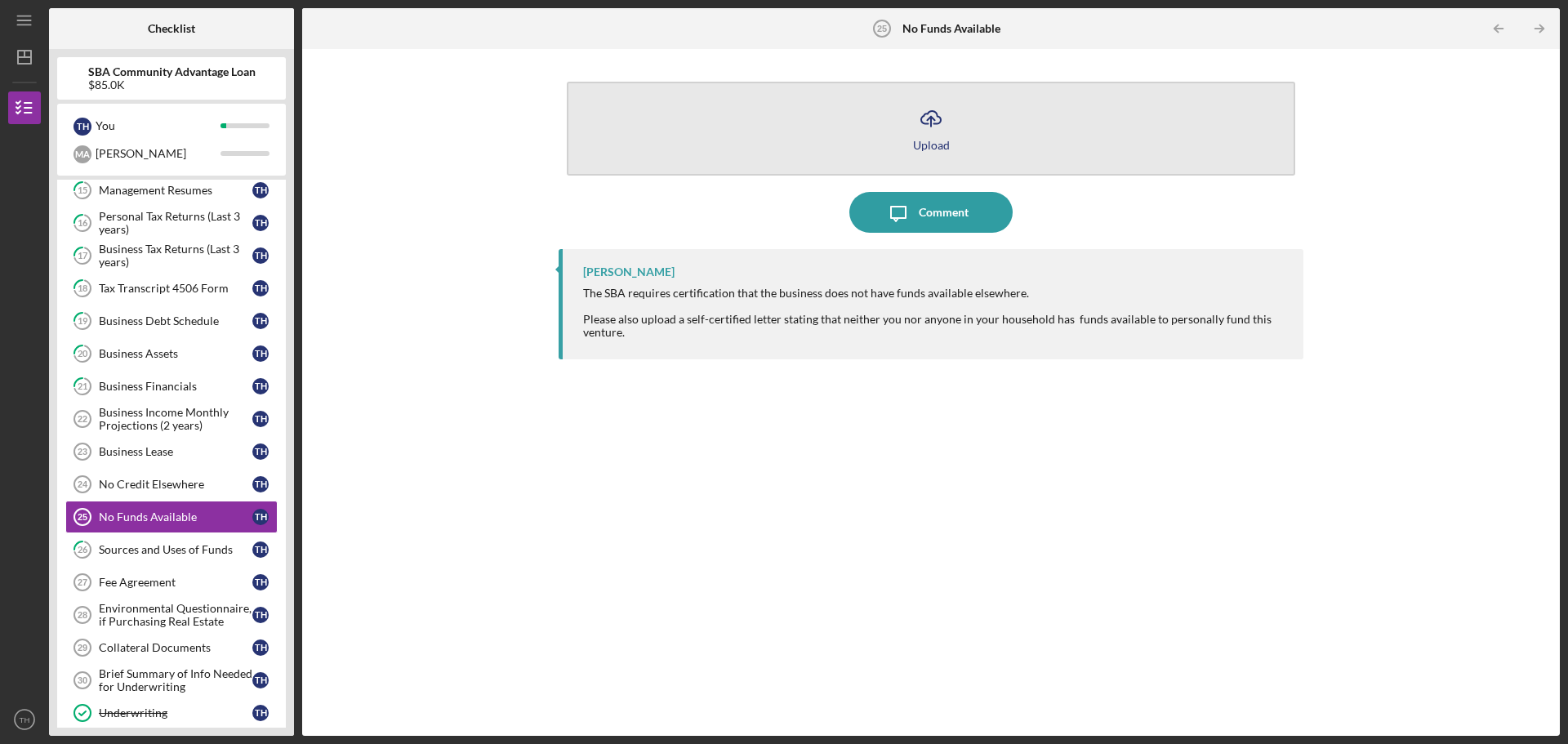
click at [951, 137] on button "Icon/Upload Upload" at bounding box center [931, 129] width 728 height 94
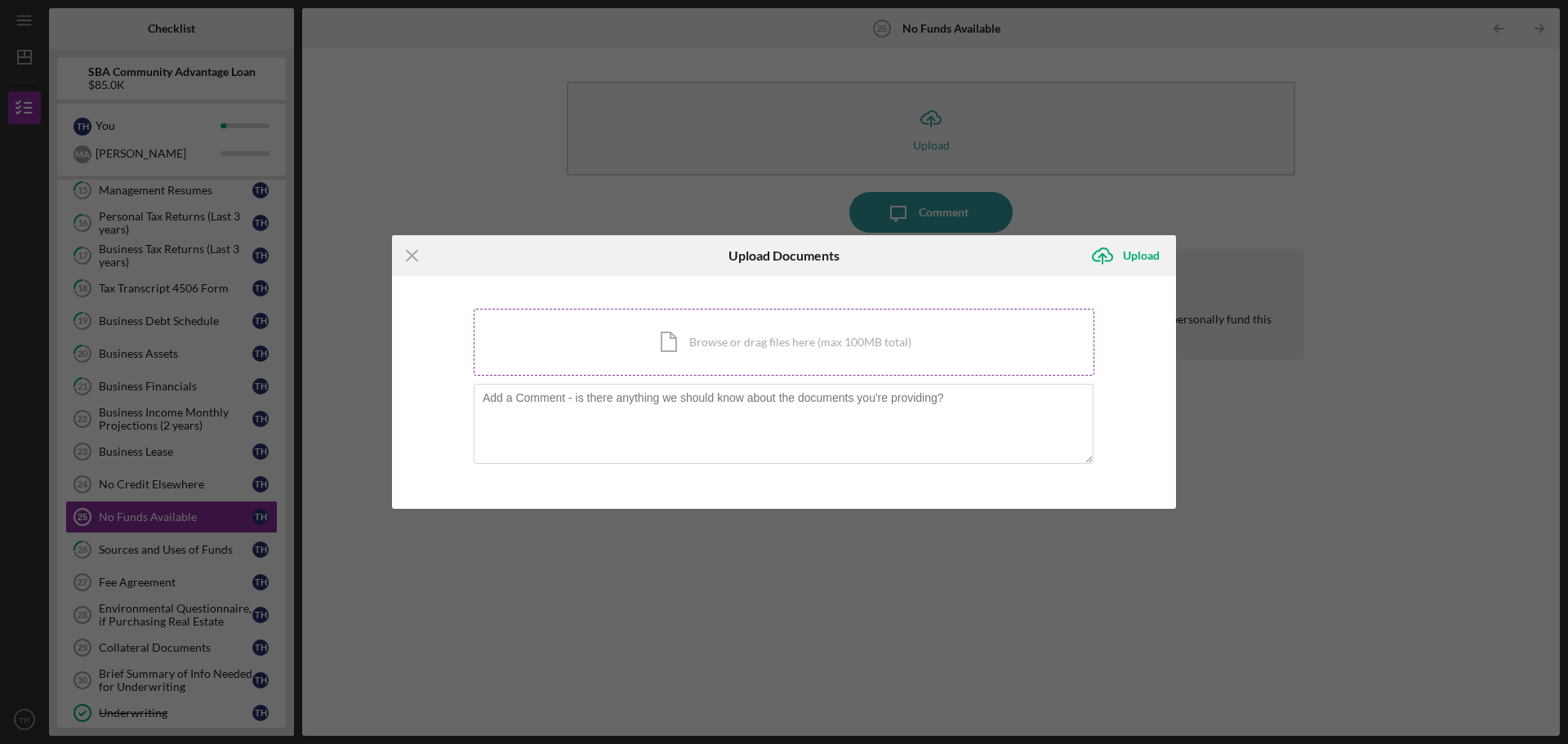
click at [816, 329] on div "Icon/Document Browse or drag files here (max 100MB total) Tap to choose files o…" at bounding box center [784, 342] width 621 height 67
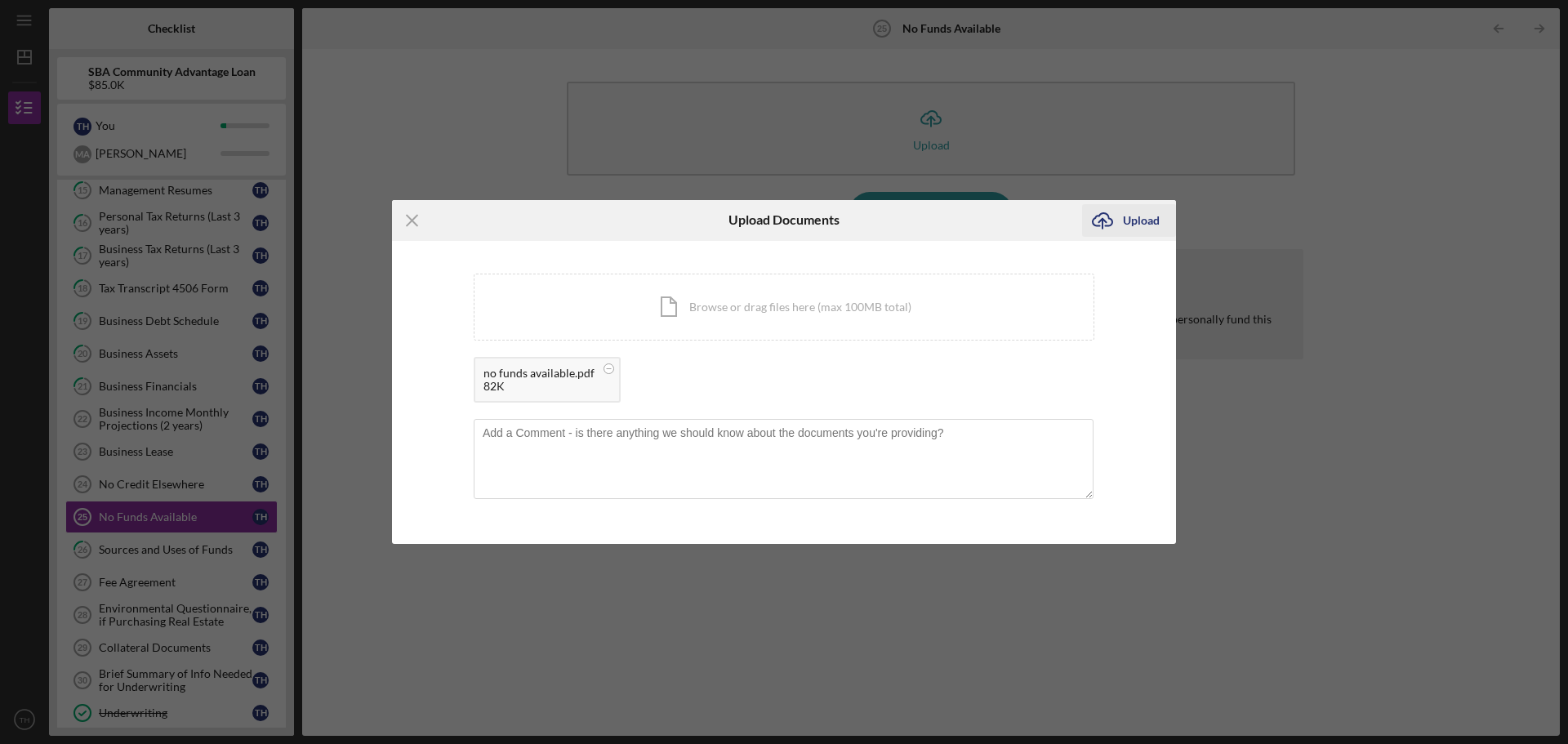
click at [1124, 223] on div "Upload" at bounding box center [1141, 220] width 37 height 33
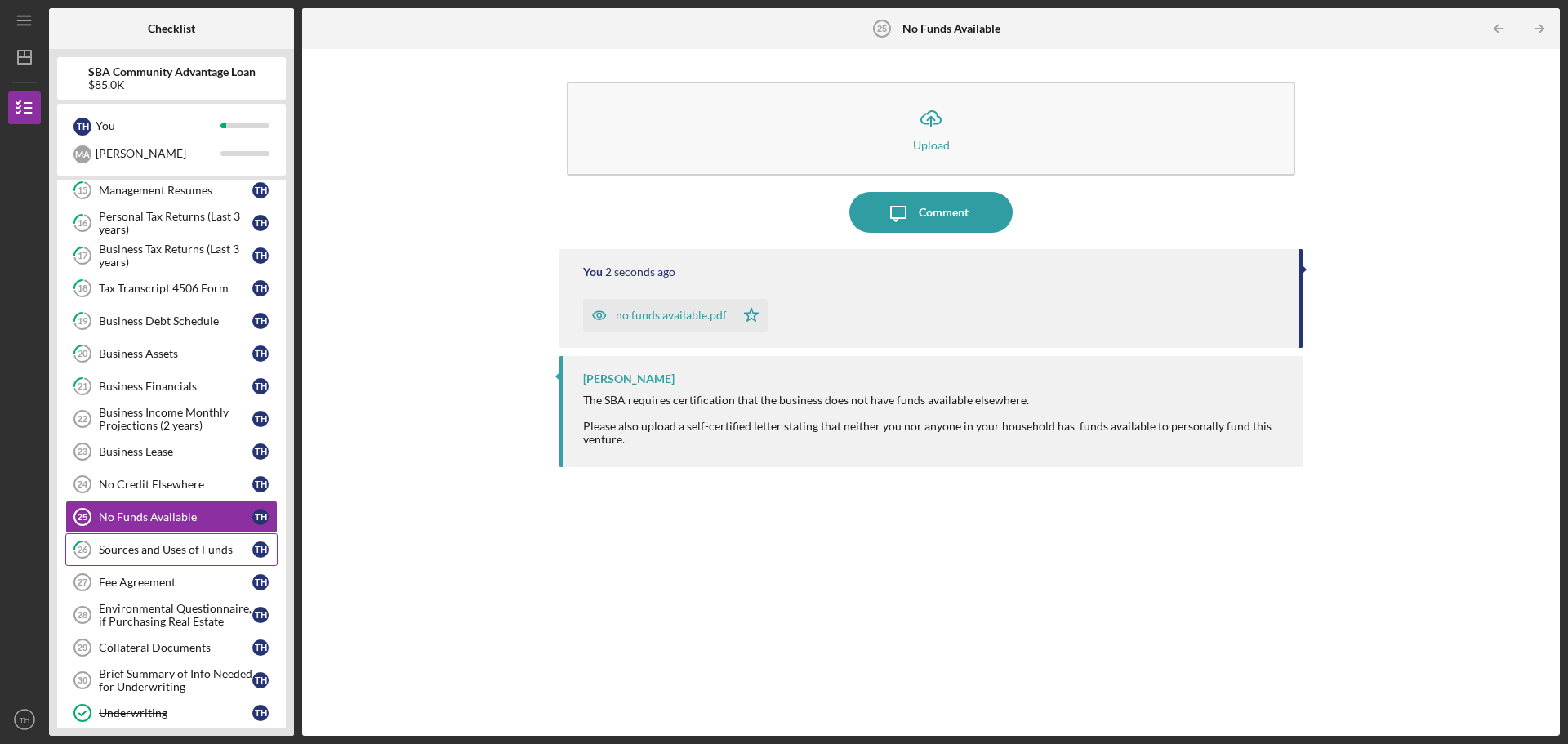
click at [231, 542] on link "26 Sources and Uses of Funds T H" at bounding box center [172, 549] width 212 height 33
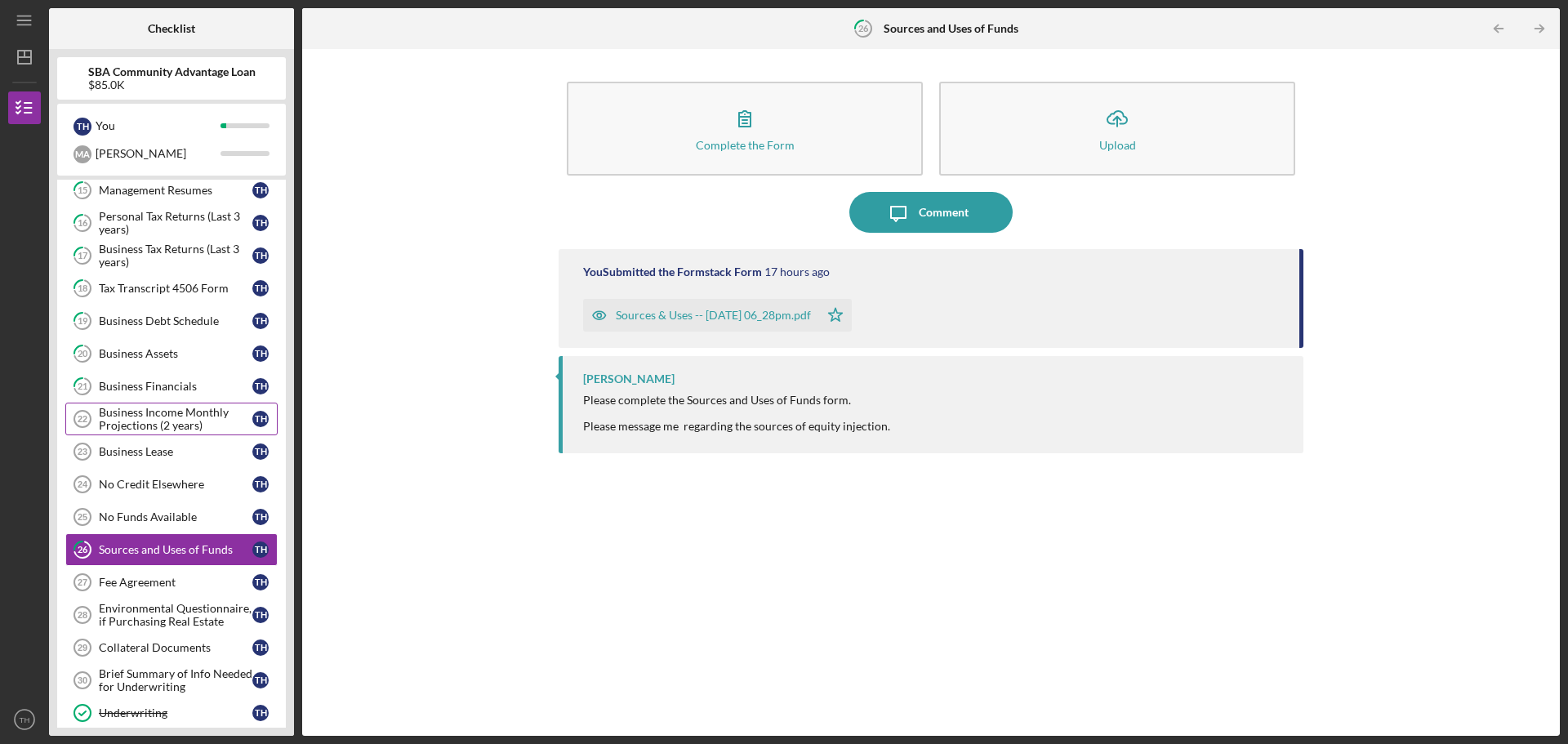
click at [167, 419] on div "Business Income Monthly Projections (2 years)" at bounding box center [175, 419] width 154 height 26
